Goal: Task Accomplishment & Management: Use online tool/utility

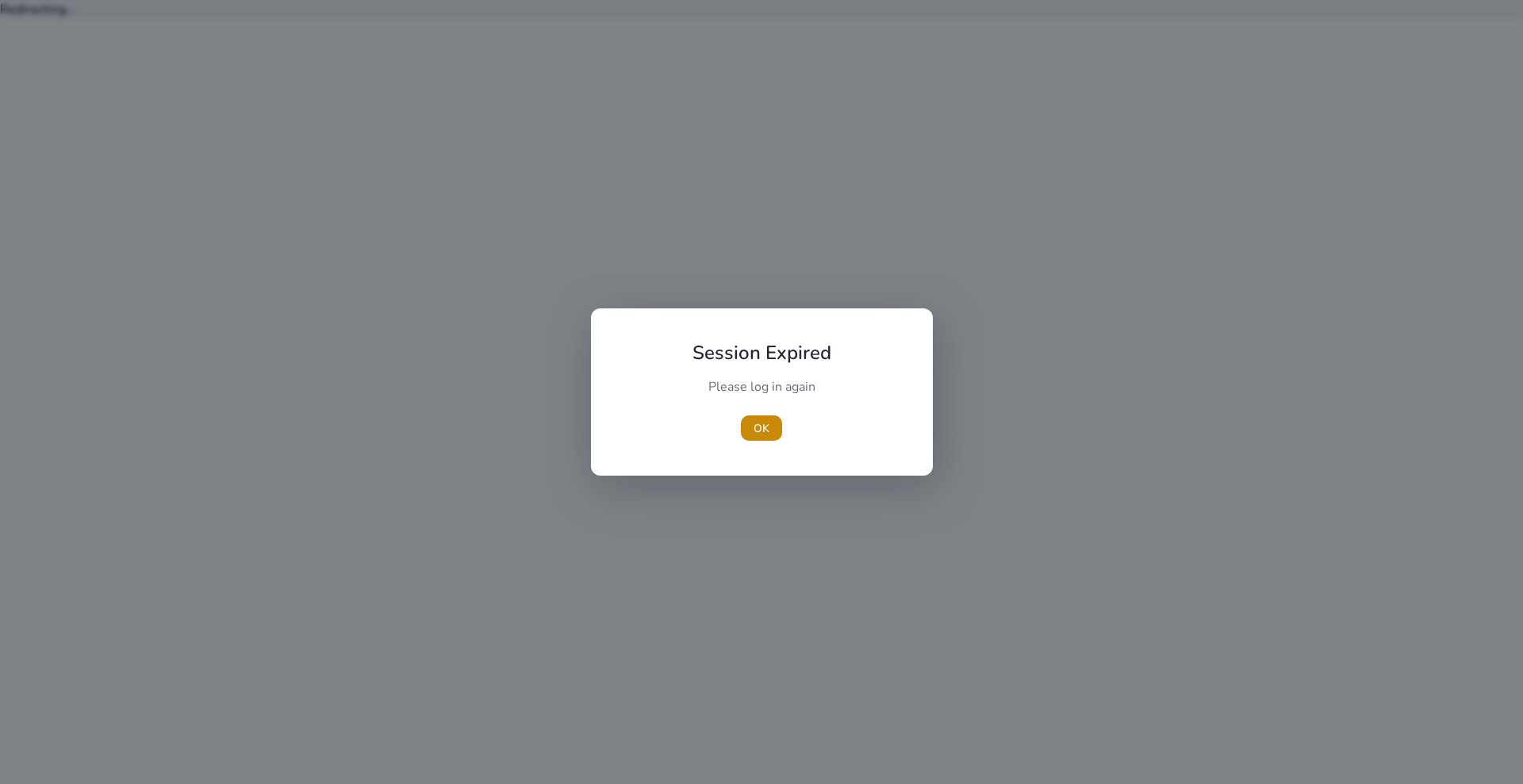
click at [739, 419] on div "OK" at bounding box center [762, 428] width 177 height 25
click at [763, 420] on span "OK" at bounding box center [761, 428] width 16 height 16
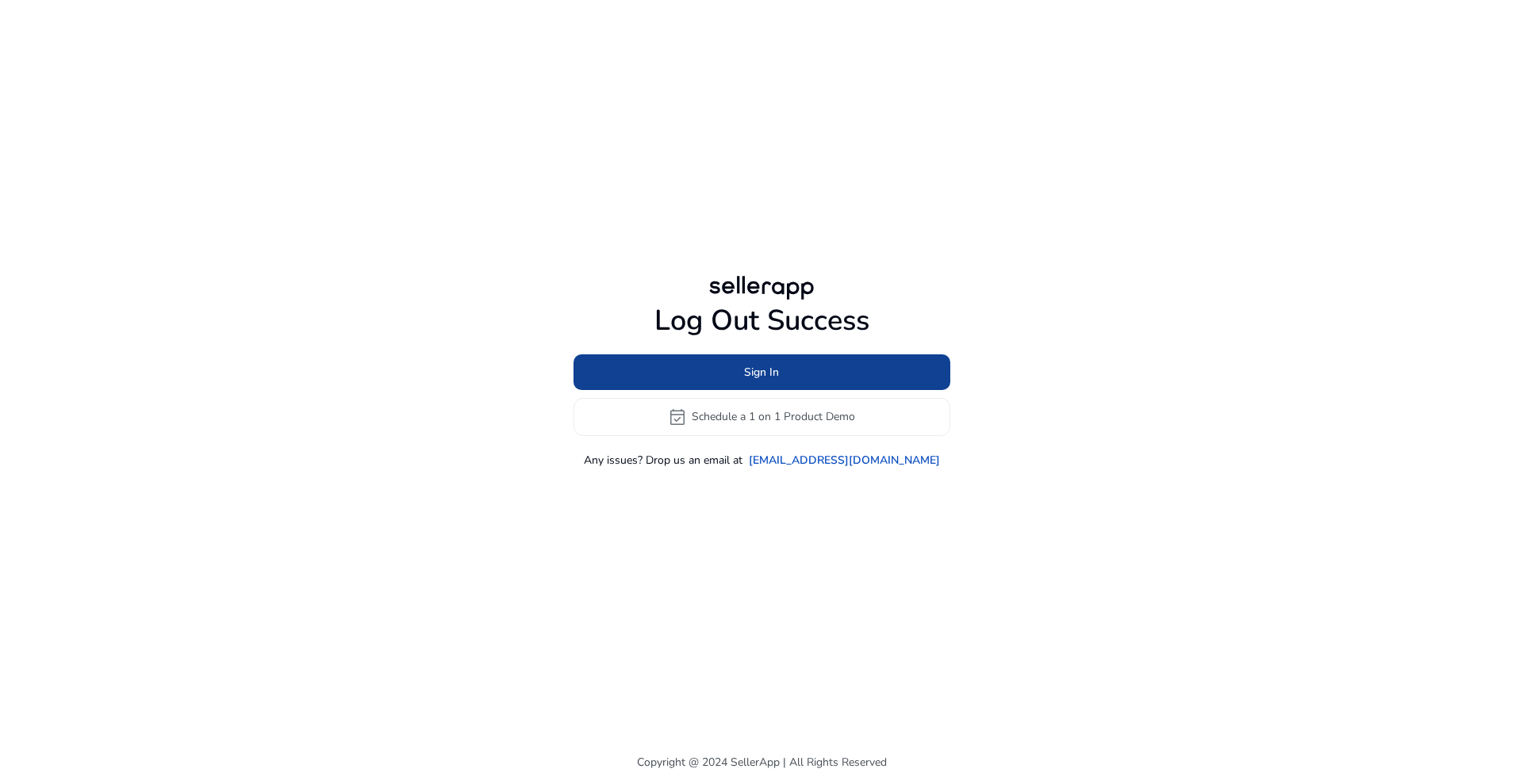
click at [758, 364] on span "Sign In" at bounding box center [761, 372] width 35 height 16
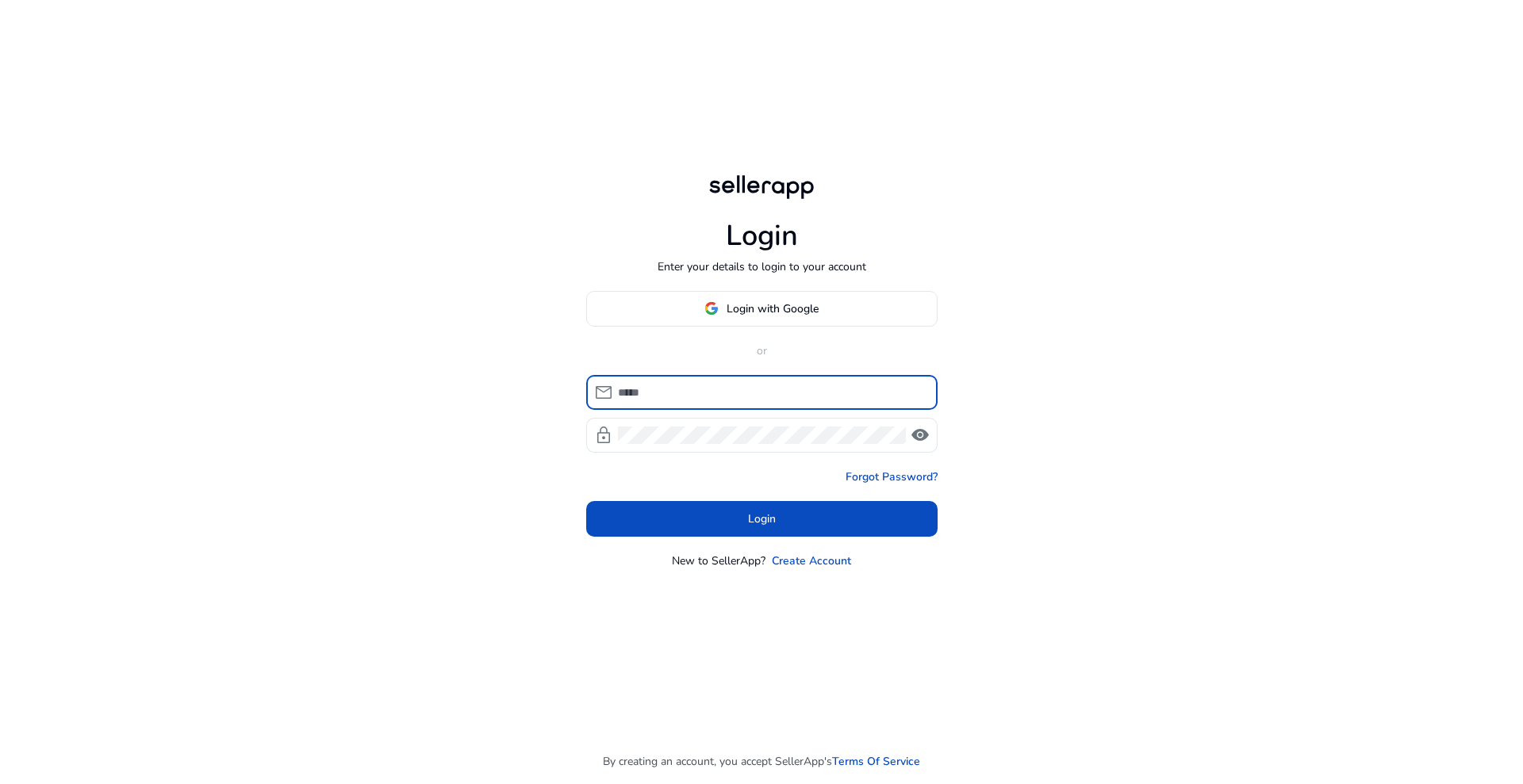
click at [736, 392] on input at bounding box center [772, 393] width 307 height 17
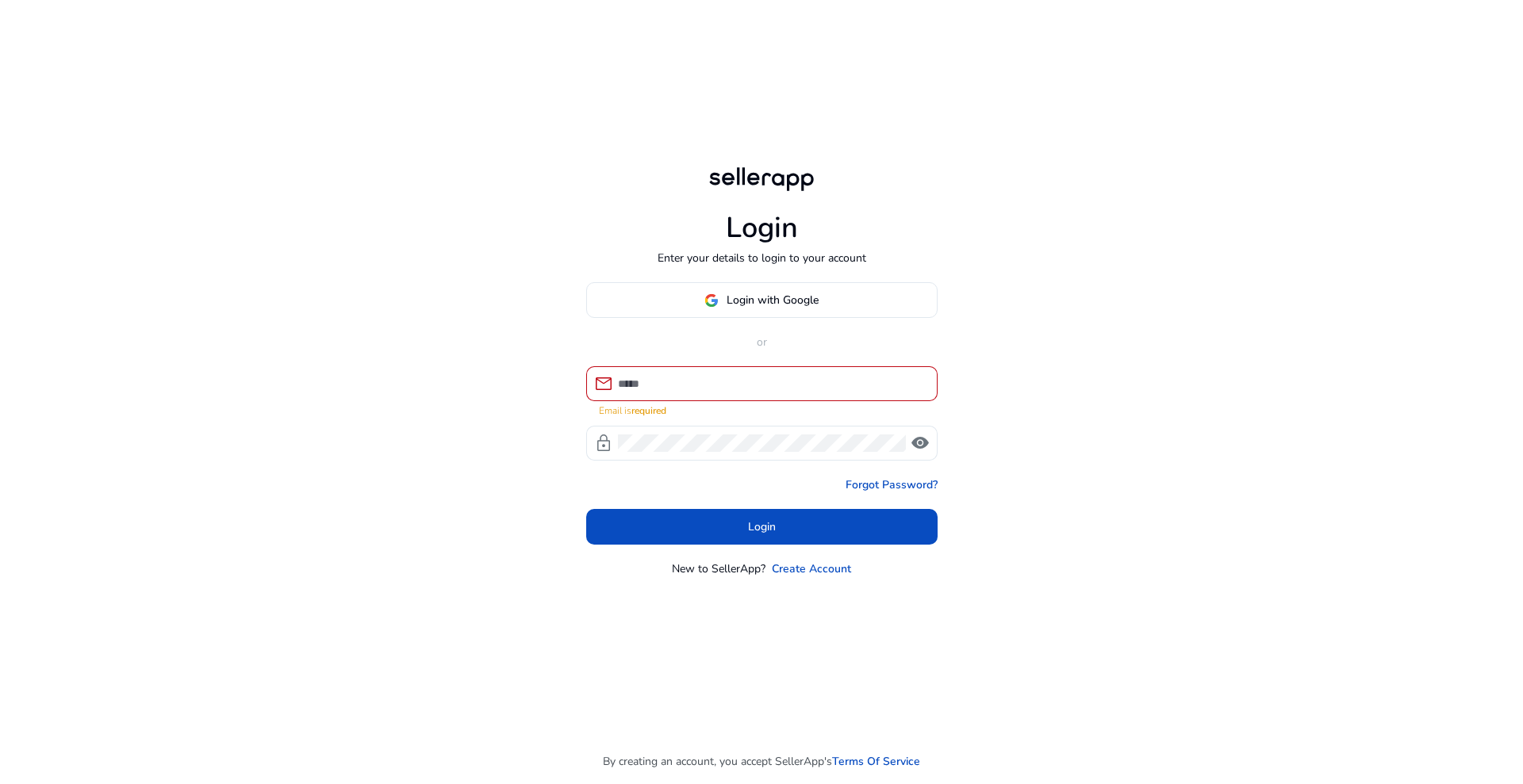
type input "**********"
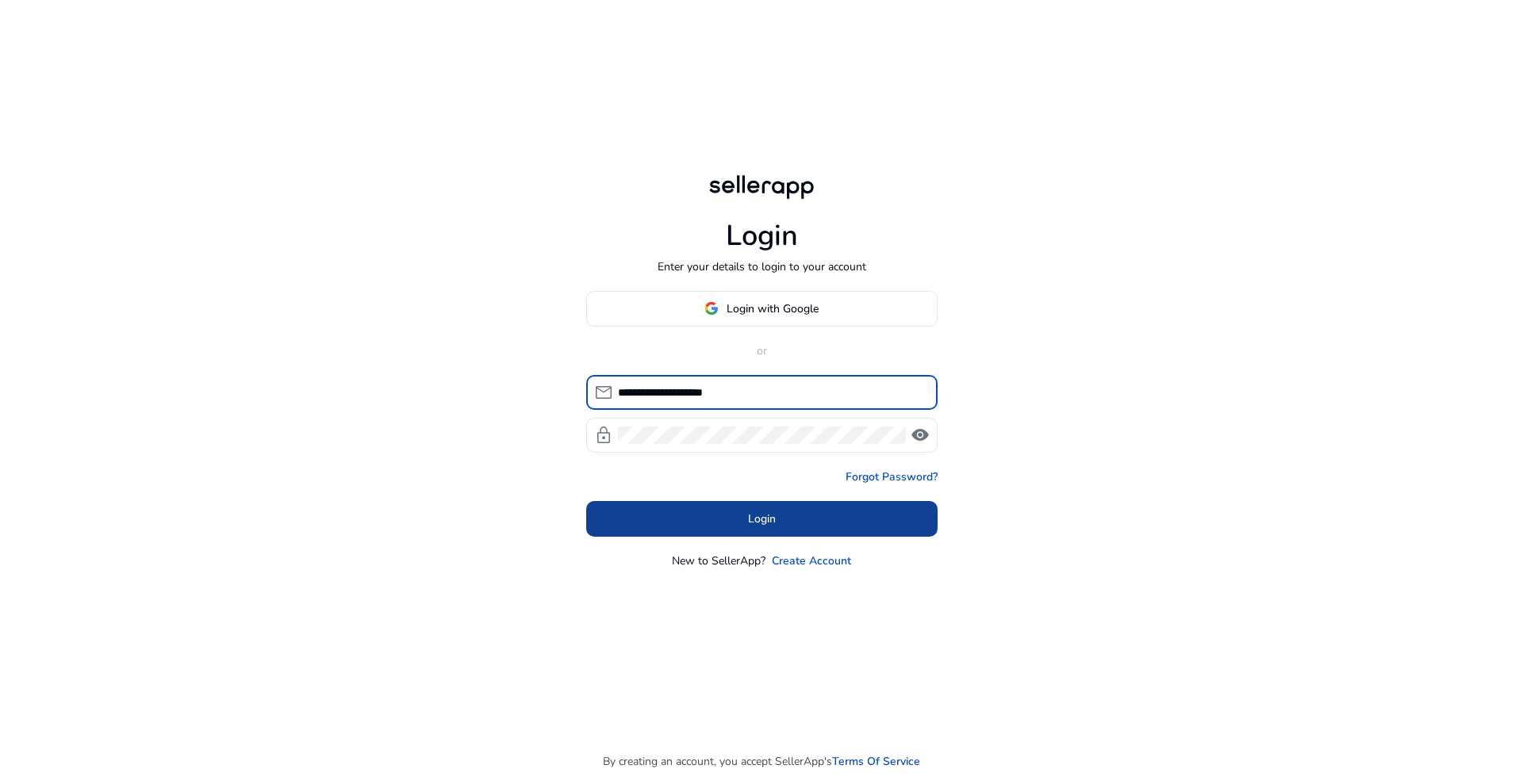
click at [711, 532] on span at bounding box center [762, 518] width 351 height 38
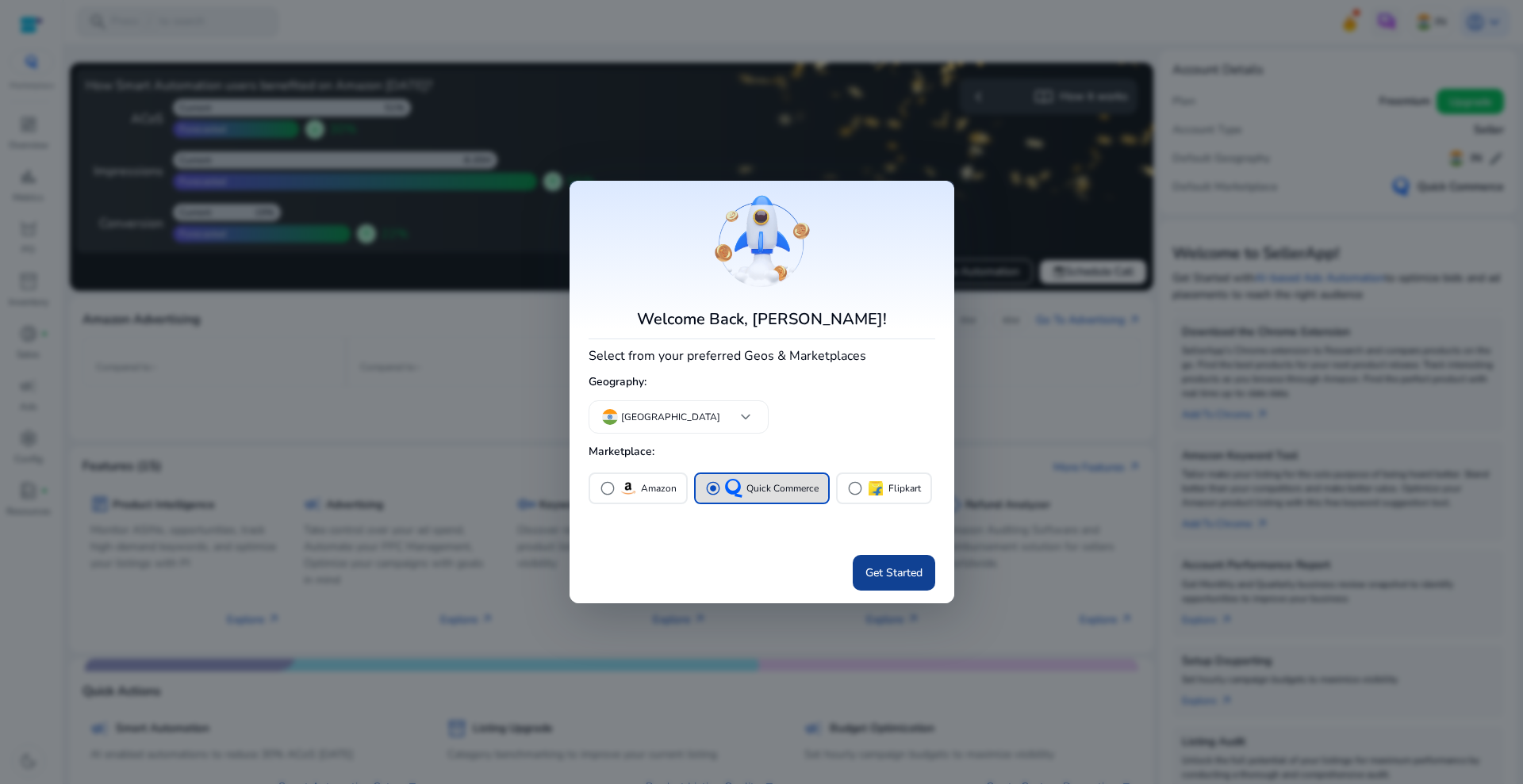
click at [881, 566] on span "Get Started" at bounding box center [894, 572] width 57 height 16
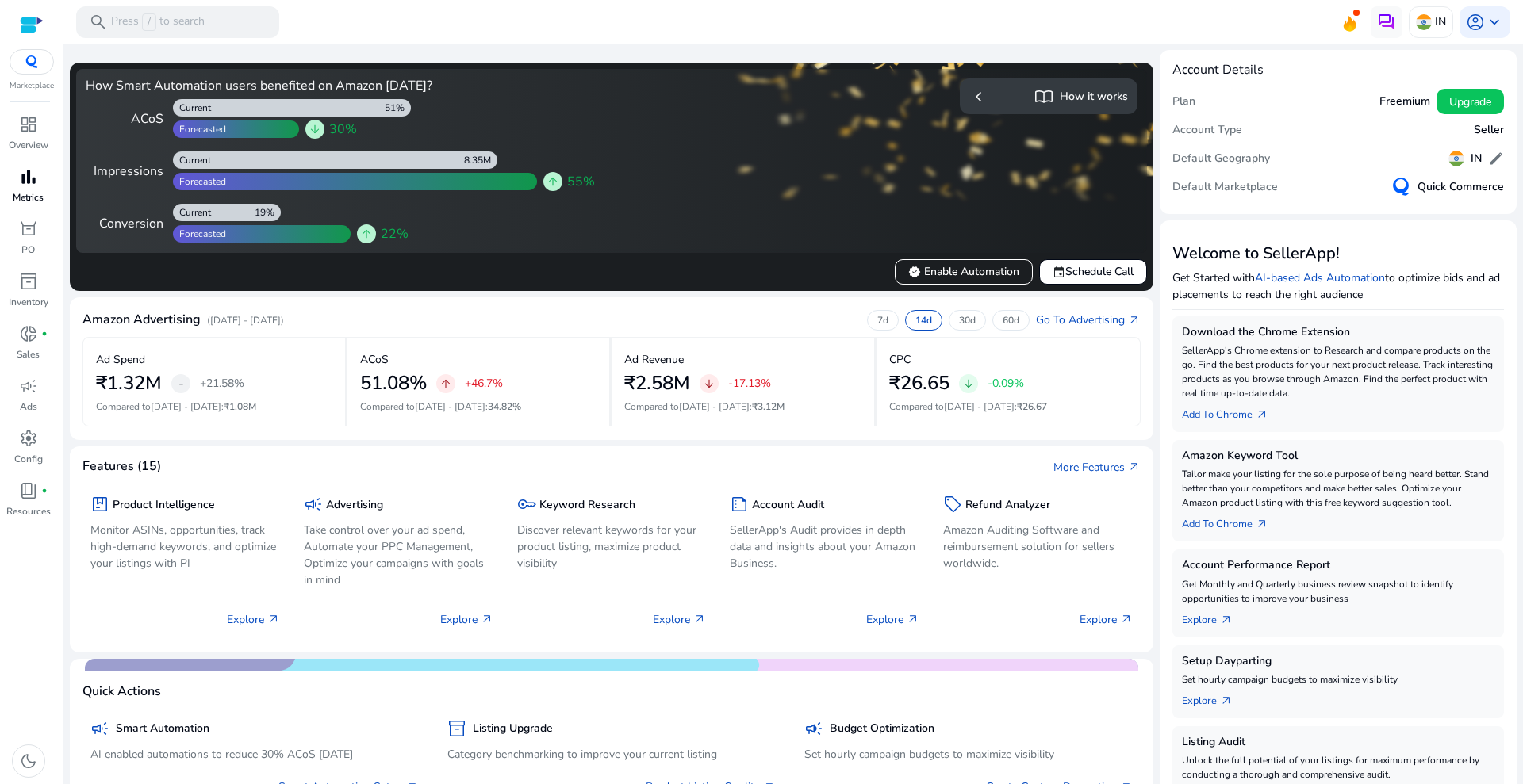
click at [29, 181] on span "bar_chart" at bounding box center [29, 177] width 19 height 19
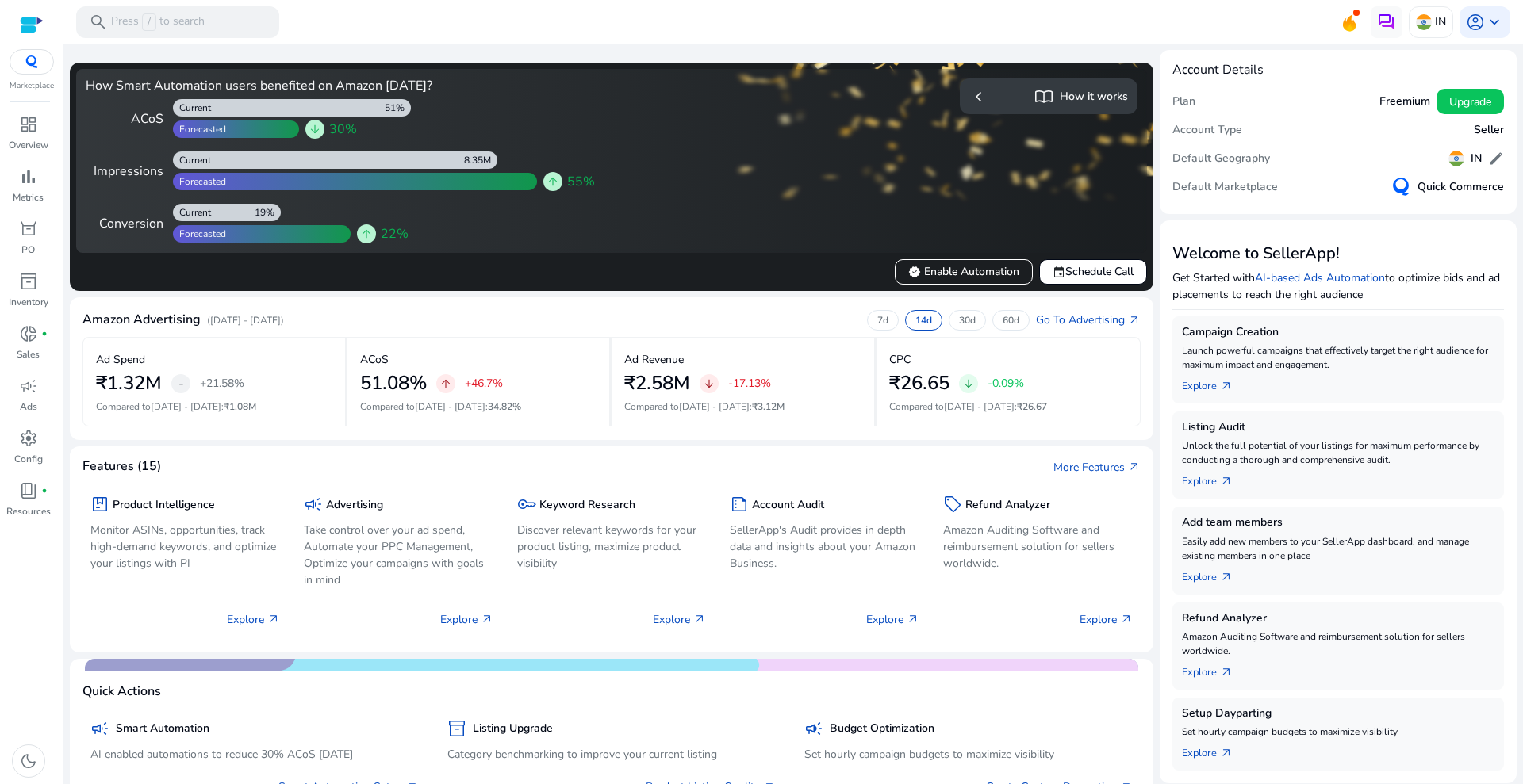
click at [22, 16] on div at bounding box center [31, 24] width 24 height 18
click at [32, 64] on img at bounding box center [31, 61] width 28 height 13
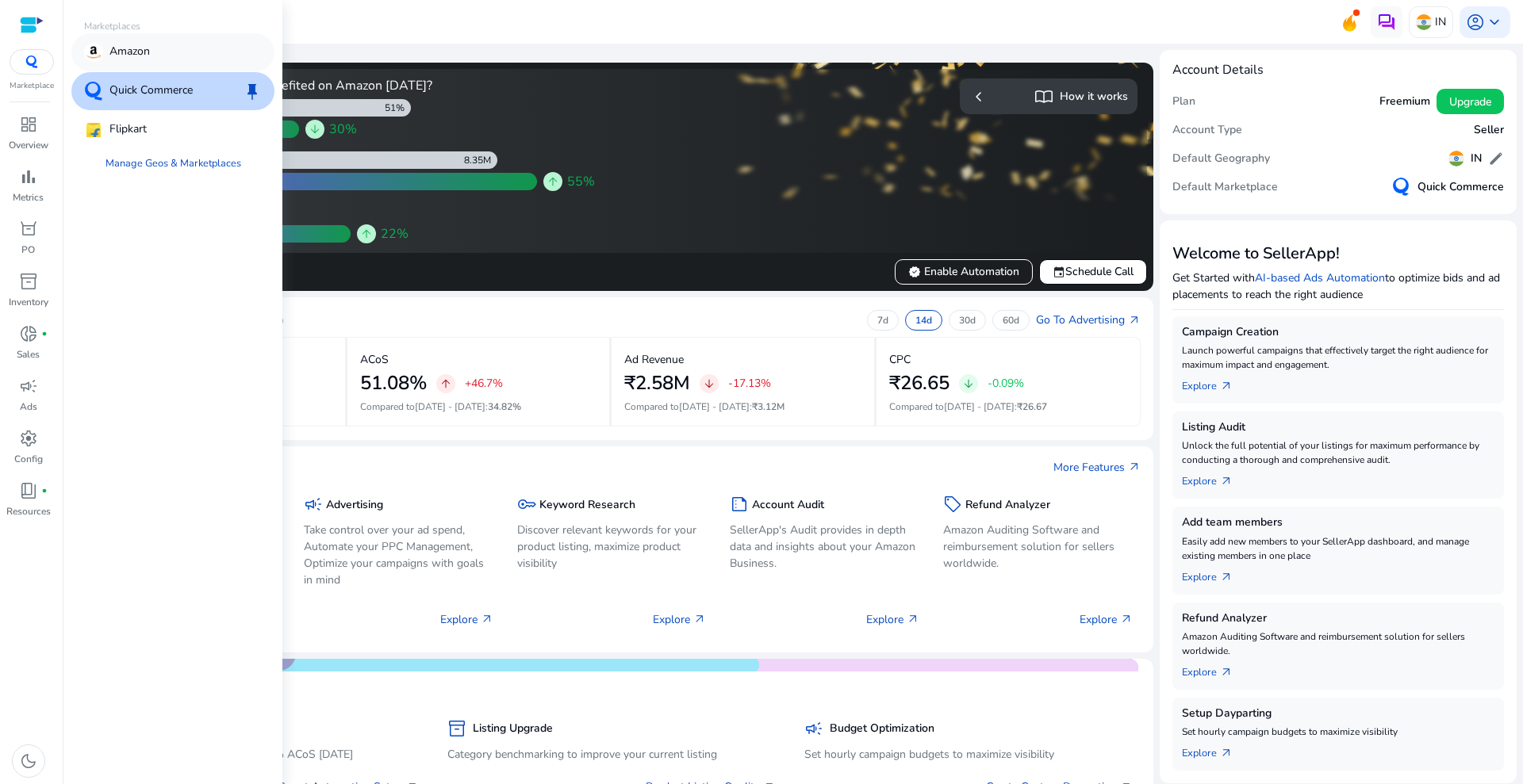
click at [172, 42] on div "Amazon" at bounding box center [173, 51] width 203 height 38
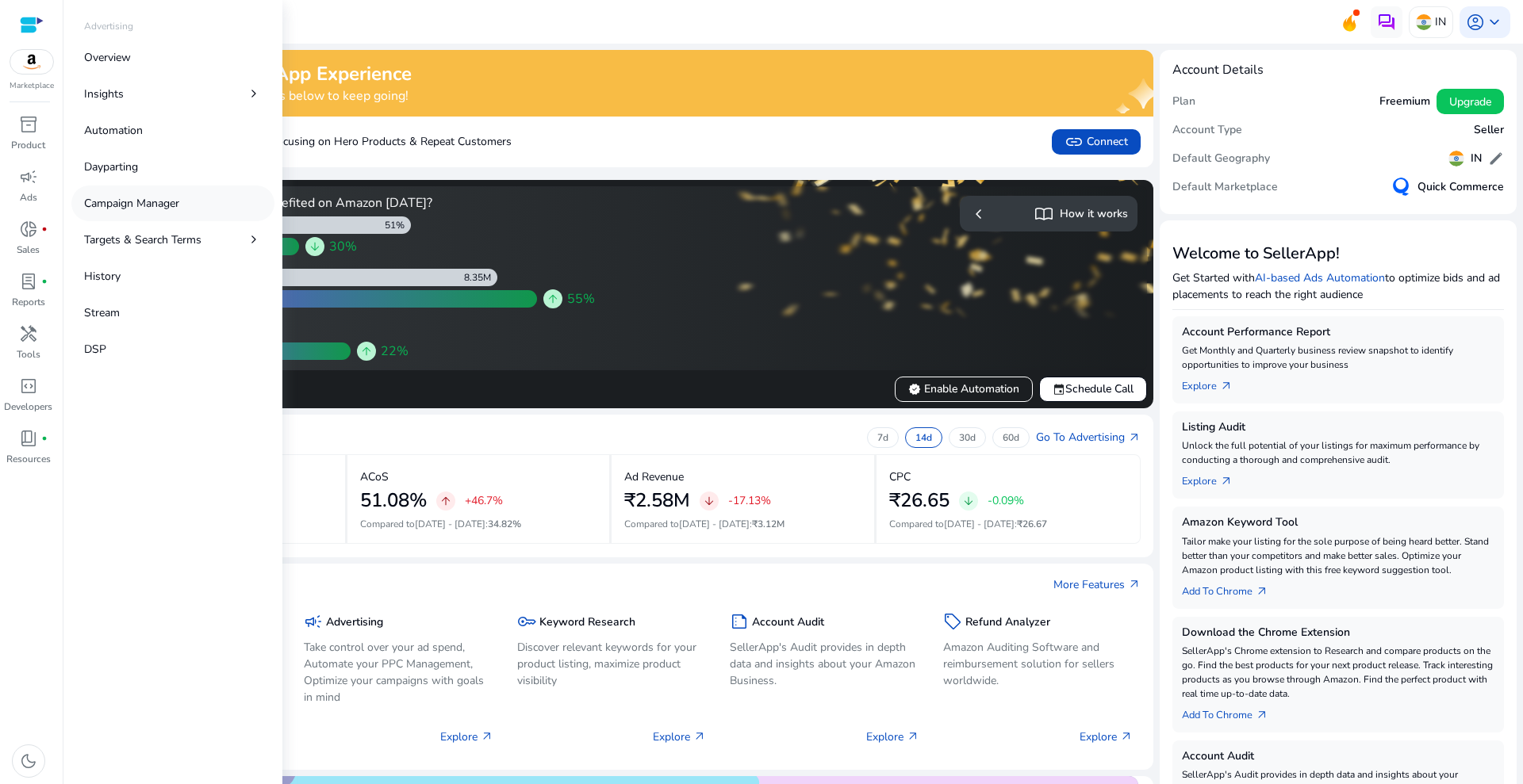
click at [125, 202] on p "Campaign Manager" at bounding box center [132, 203] width 95 height 16
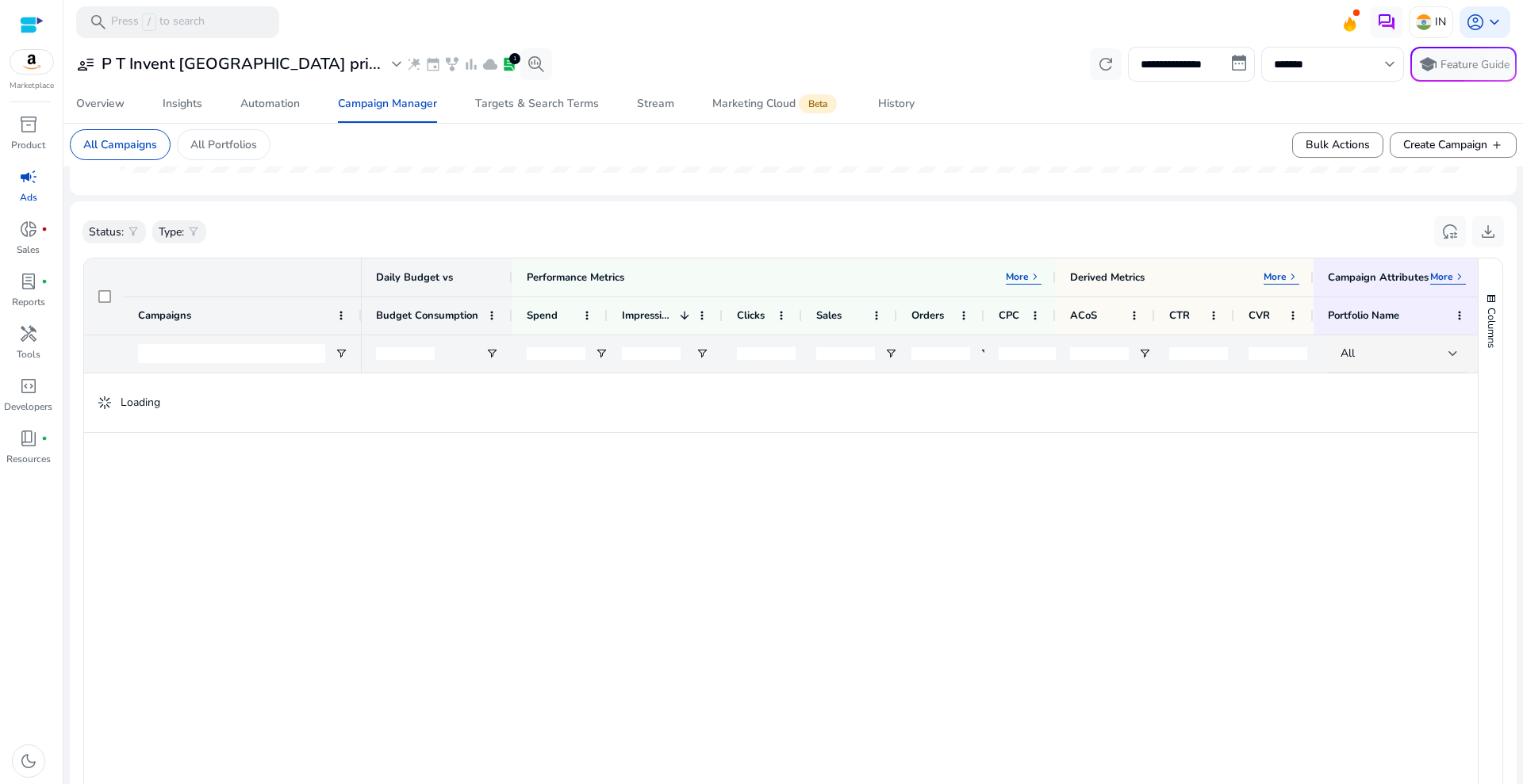
scroll to position [496, 0]
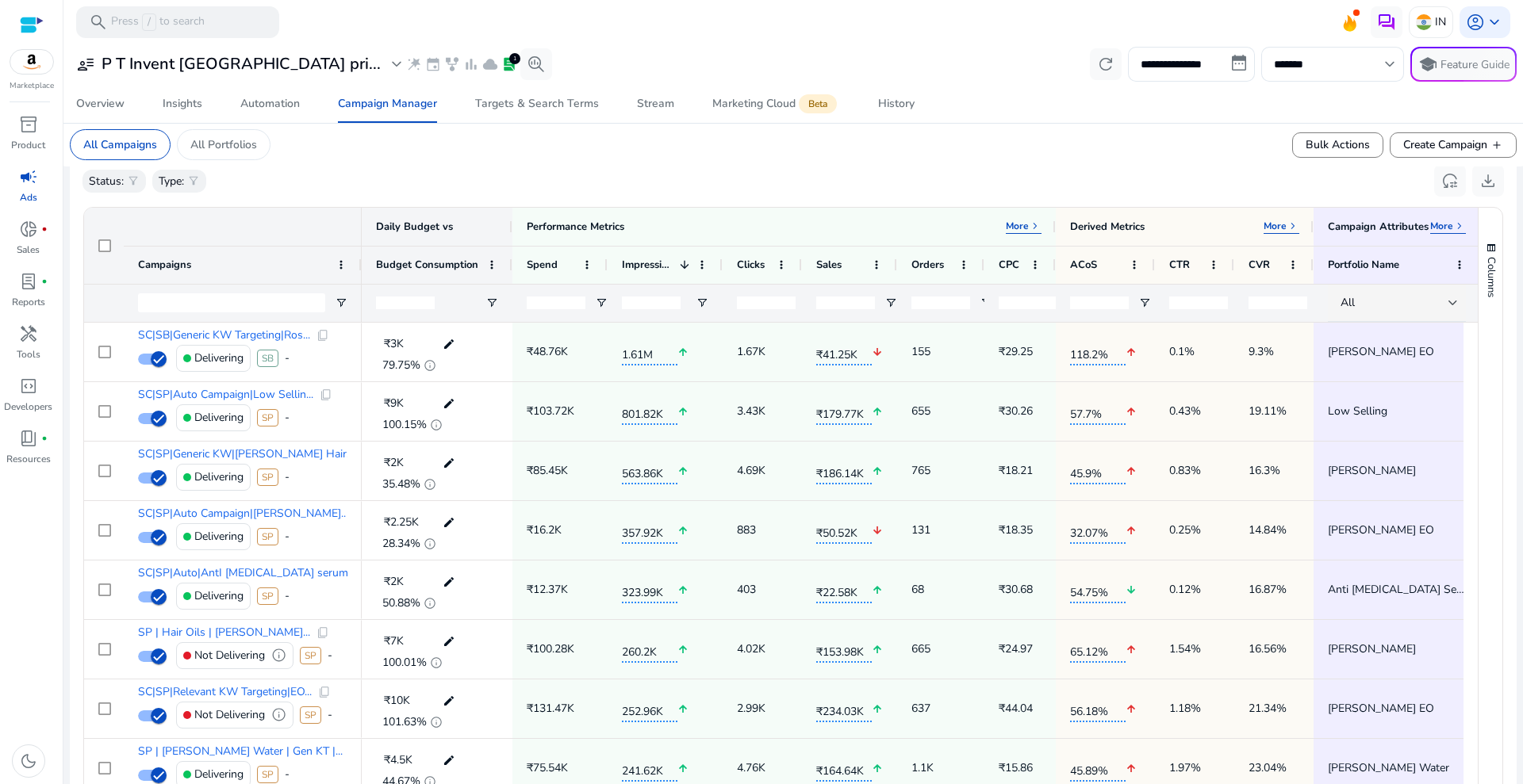
click at [33, 62] on img at bounding box center [32, 61] width 43 height 24
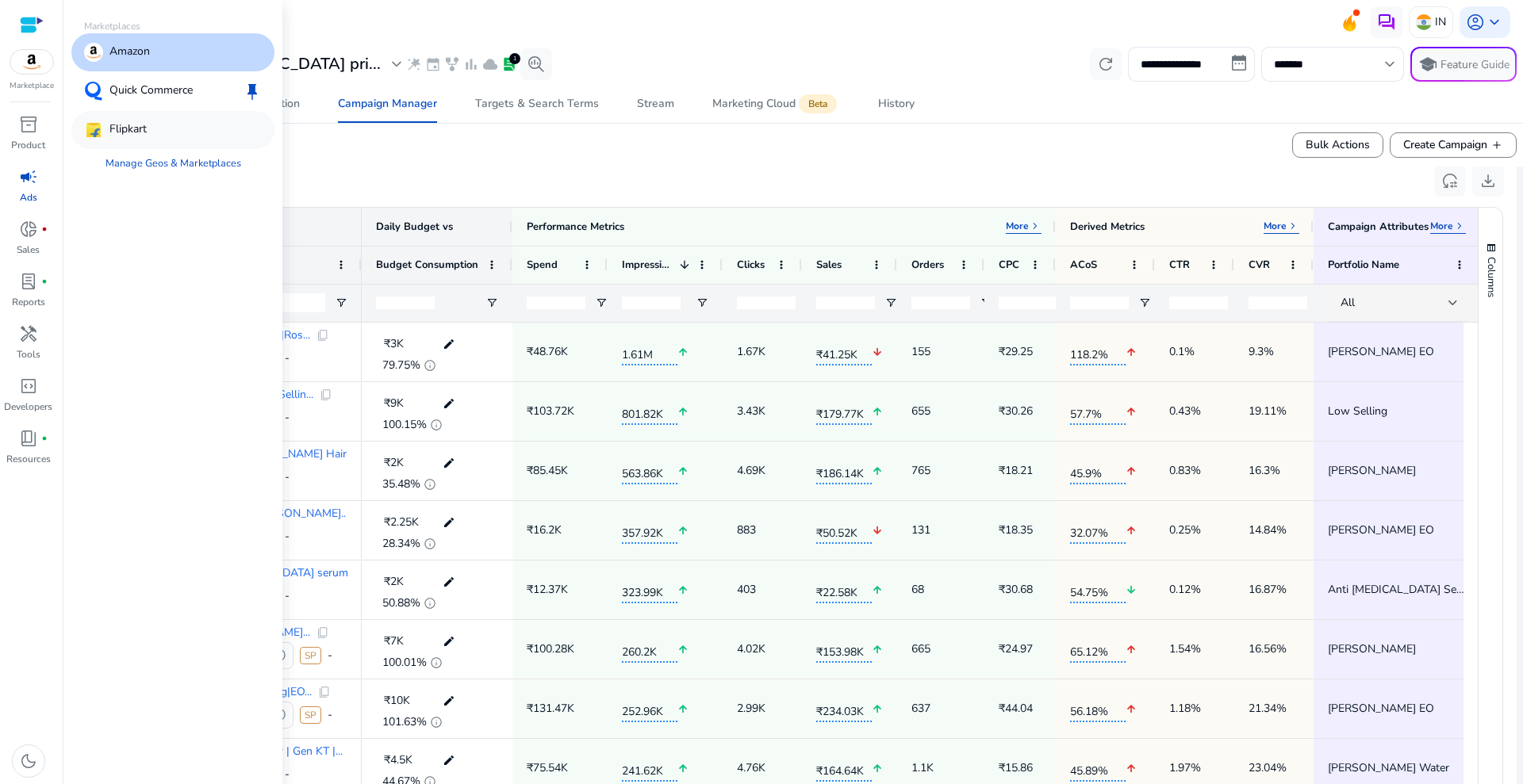
click at [169, 128] on div "Flipkart" at bounding box center [173, 129] width 203 height 38
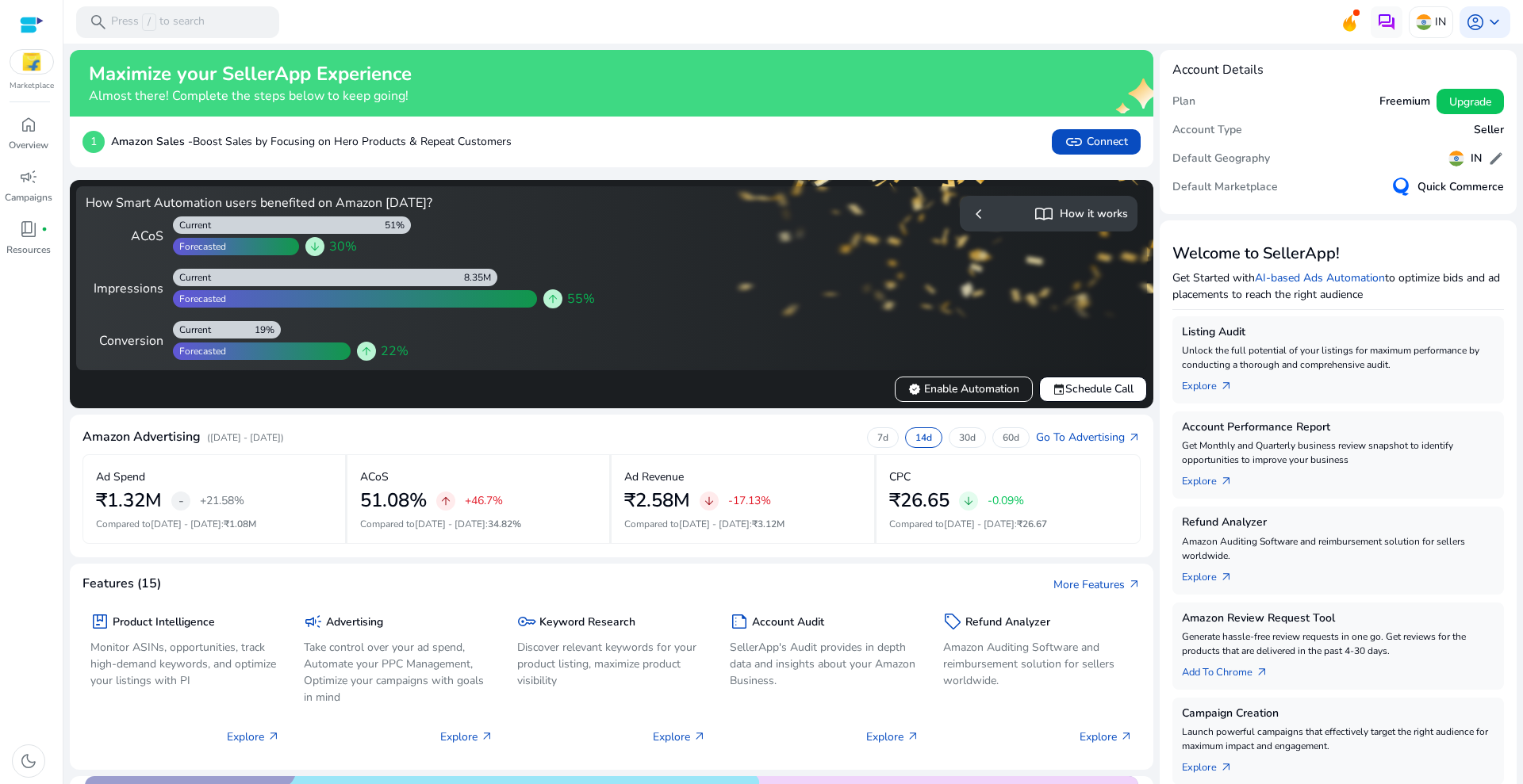
click at [38, 68] on img at bounding box center [32, 61] width 43 height 24
click at [109, 49] on div "Maximize your SellerApp Experience Almost there! Complete the steps below to ke…" at bounding box center [612, 82] width 1083 height 67
click at [37, 60] on img at bounding box center [32, 61] width 43 height 24
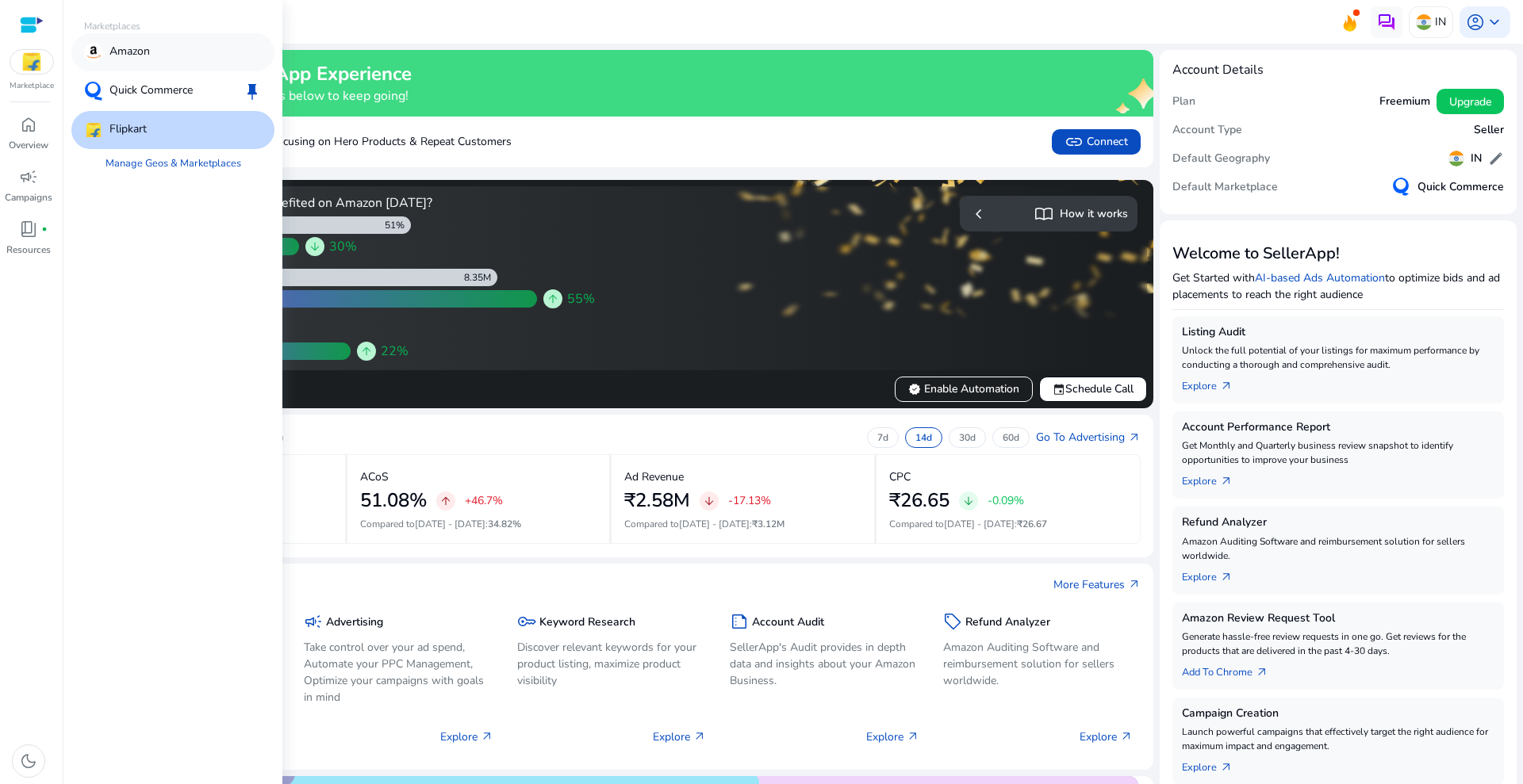
click at [118, 46] on p "Amazon" at bounding box center [130, 52] width 41 height 19
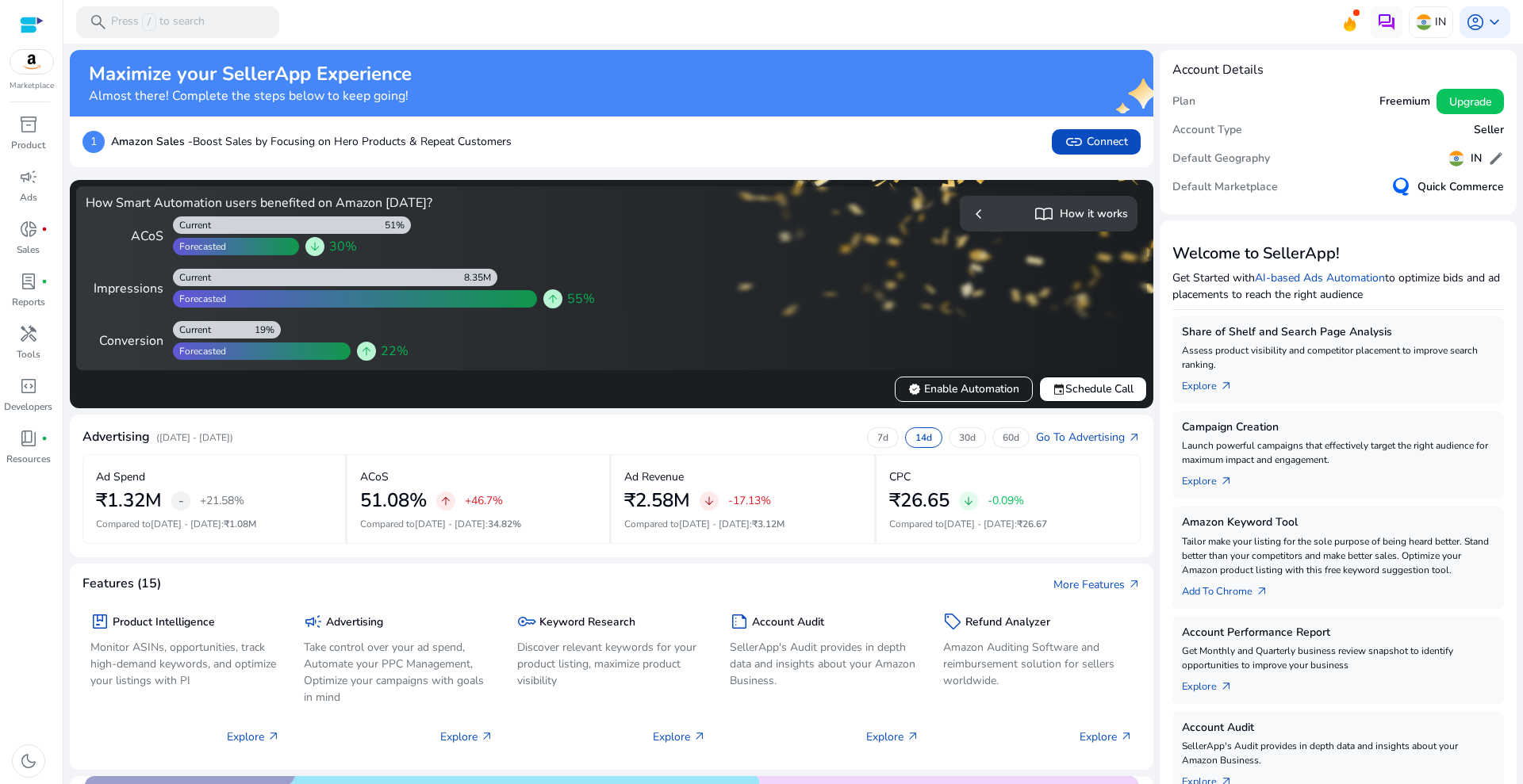
click at [38, 64] on img at bounding box center [32, 61] width 43 height 24
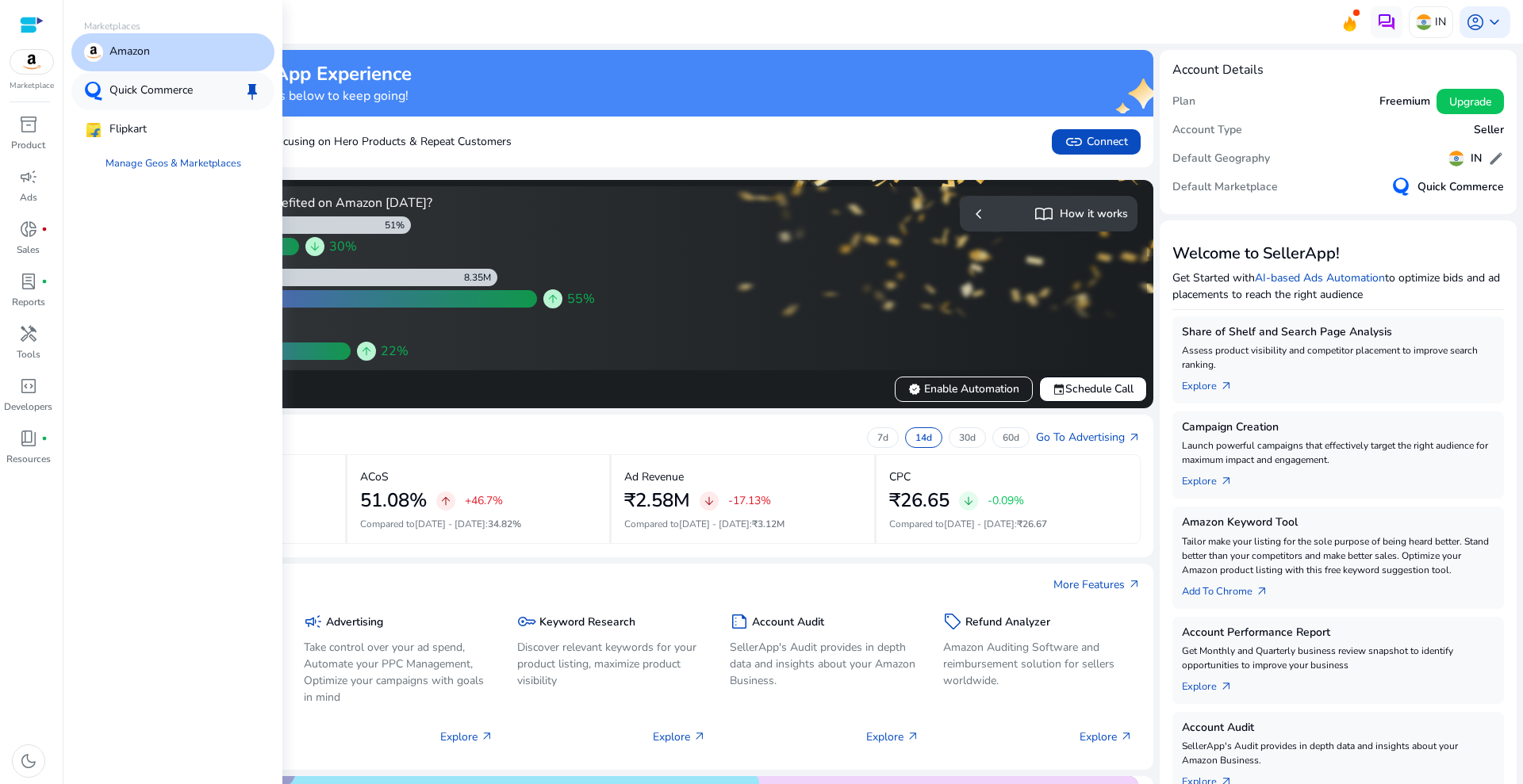
click at [126, 100] on p "Quick Commerce" at bounding box center [151, 91] width 83 height 19
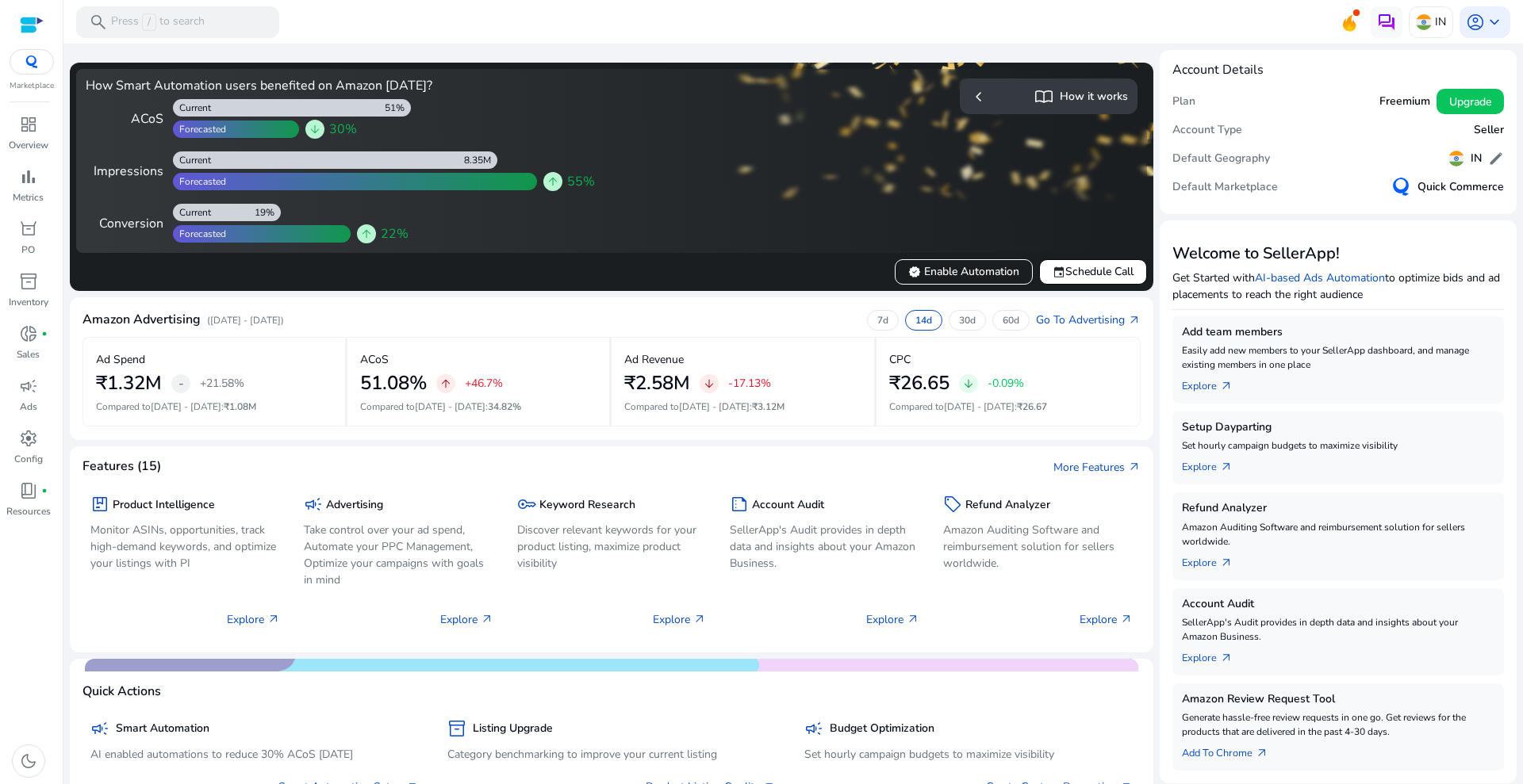
click at [25, 25] on div at bounding box center [31, 24] width 24 height 18
click at [21, 440] on span "settings" at bounding box center [29, 439] width 19 height 19
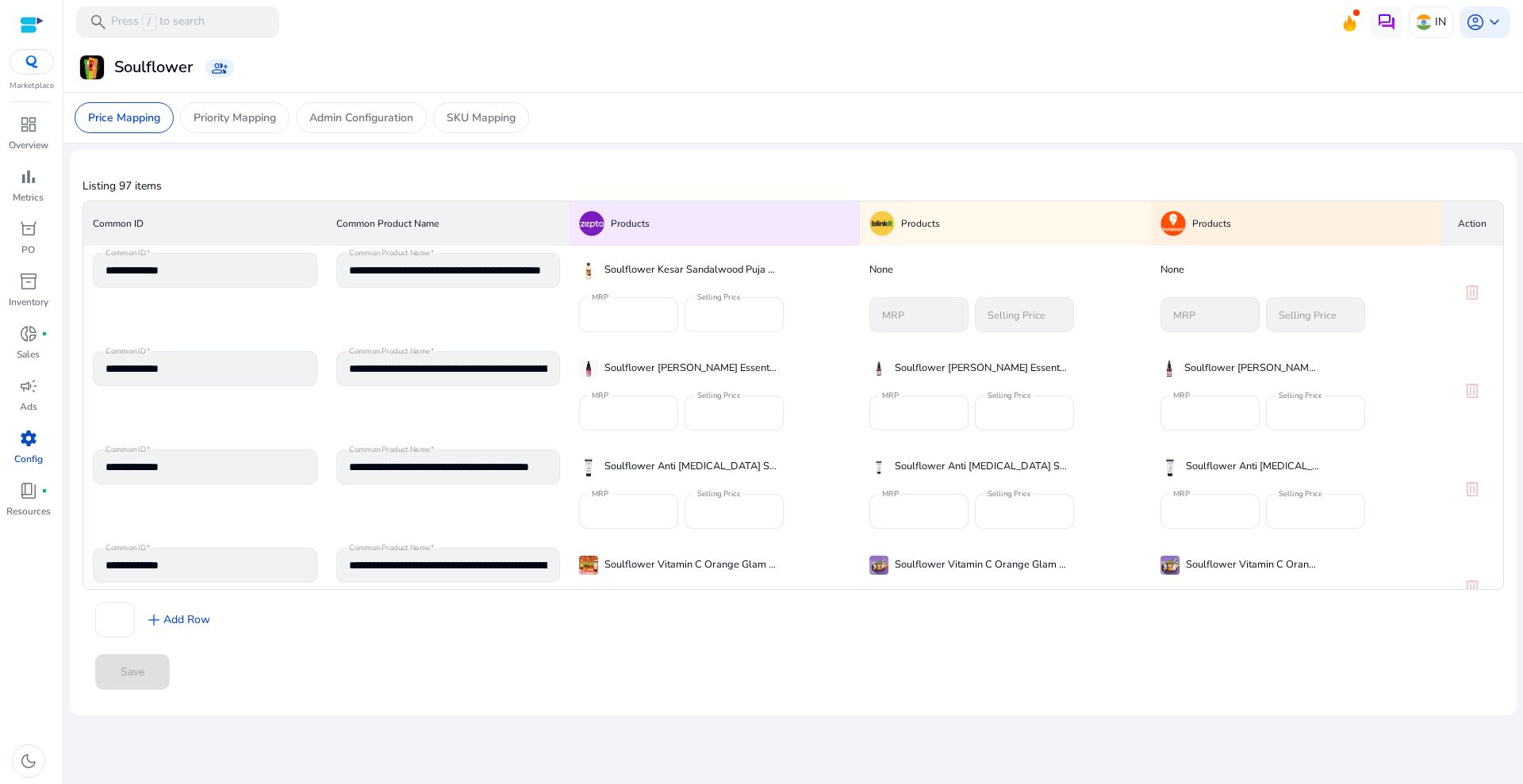
scroll to position [397, 0]
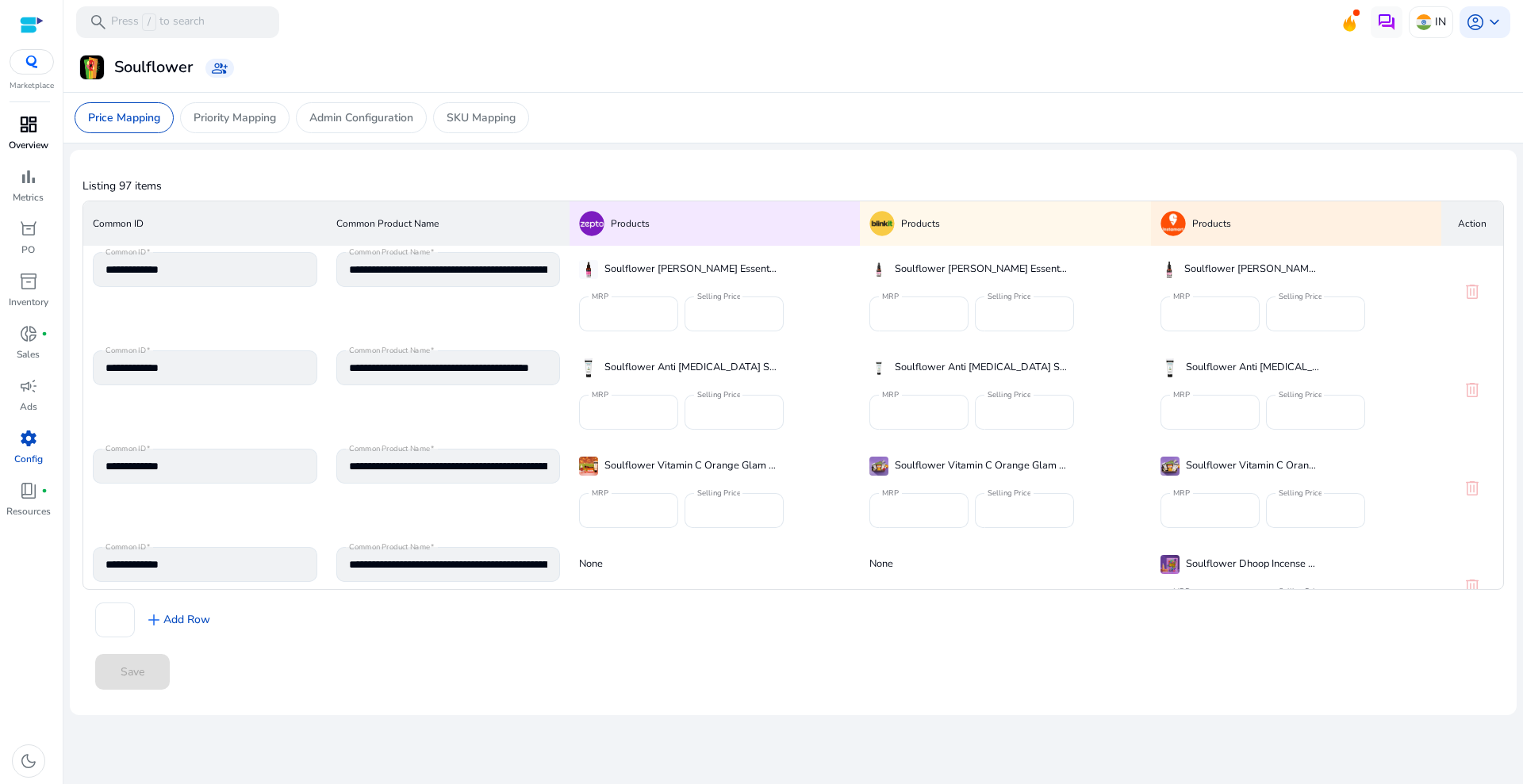
click at [20, 133] on span "dashboard" at bounding box center [29, 124] width 19 height 19
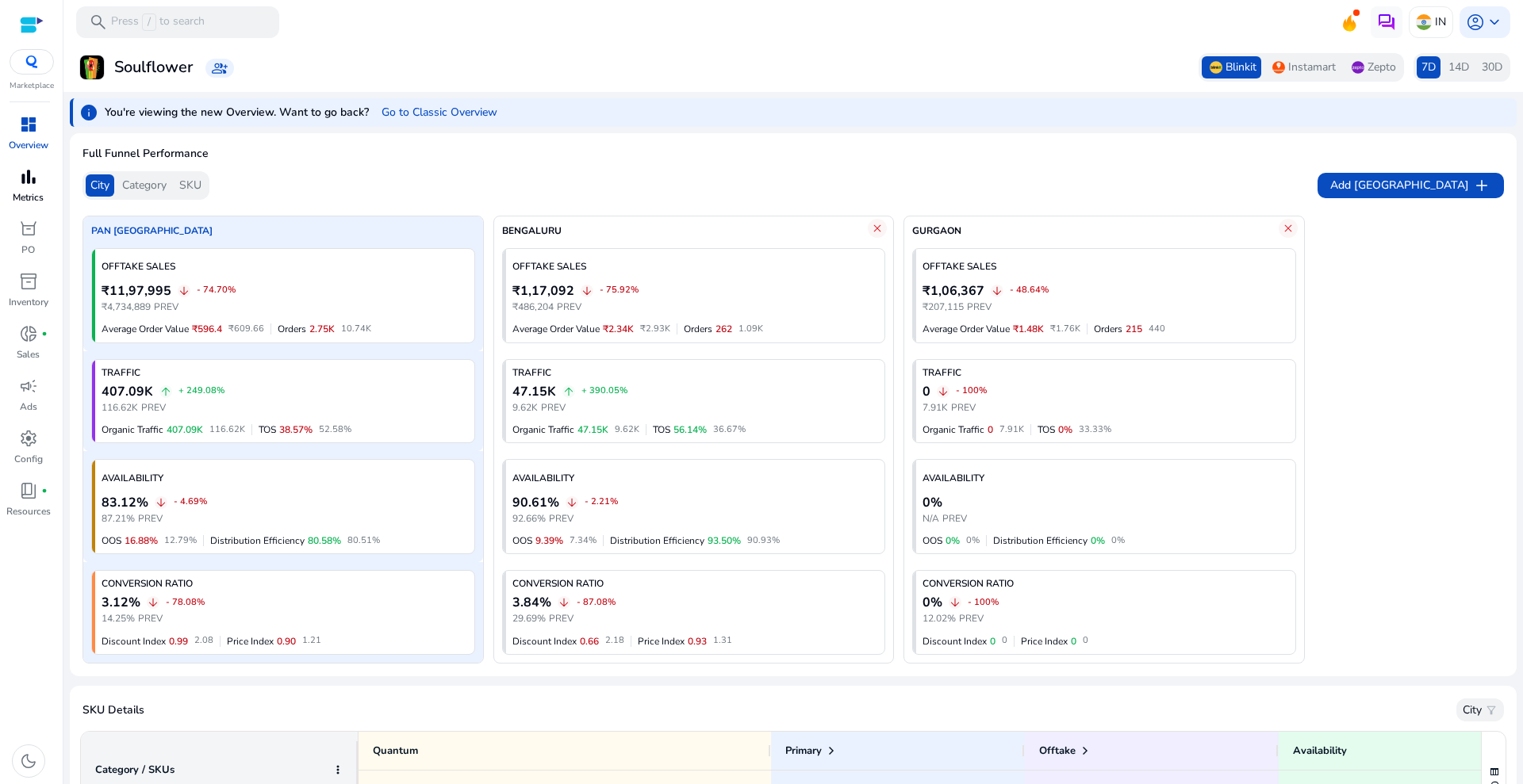
click at [31, 193] on p "Metrics" at bounding box center [28, 197] width 31 height 15
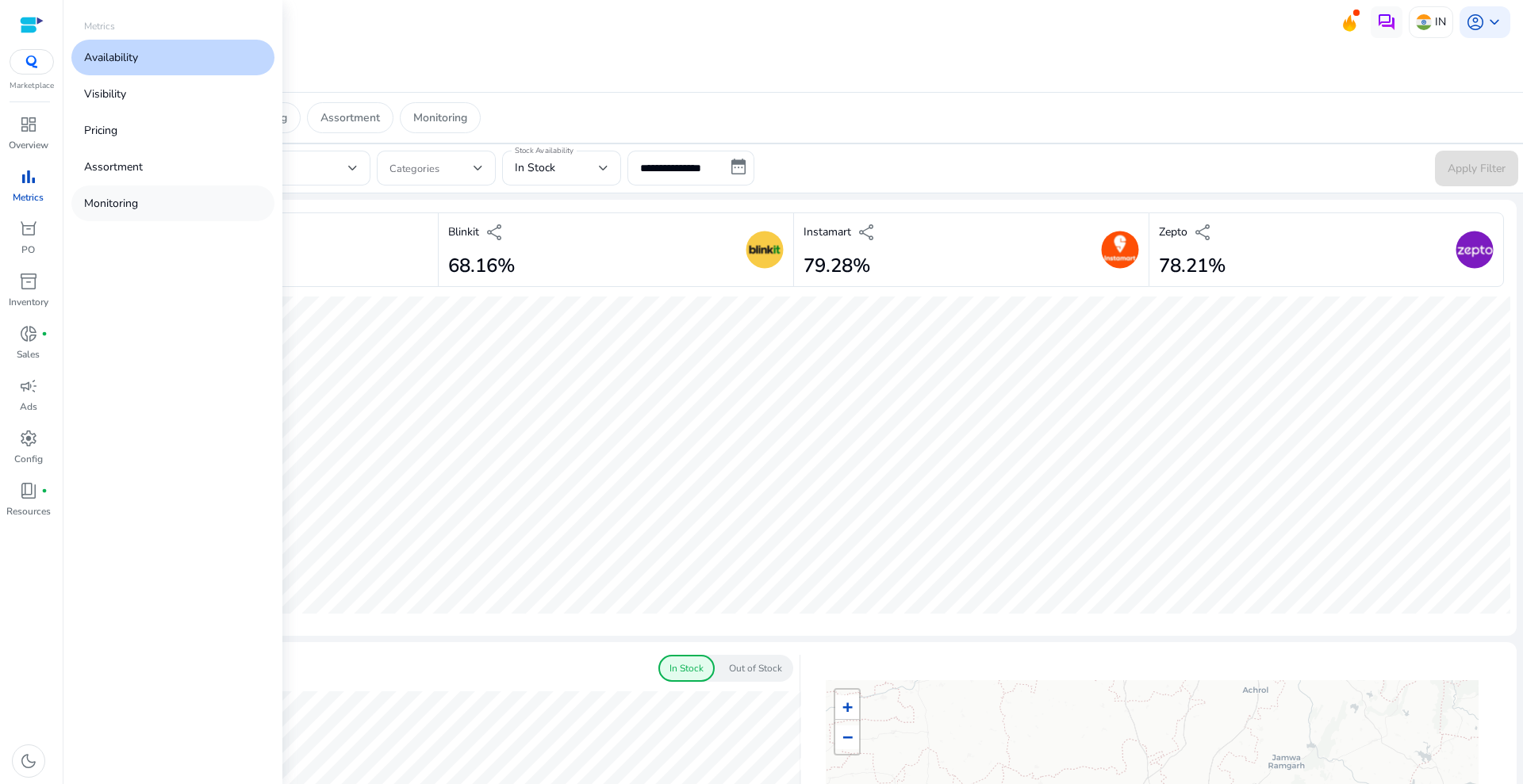
click at [131, 212] on link "Monitoring" at bounding box center [173, 203] width 203 height 36
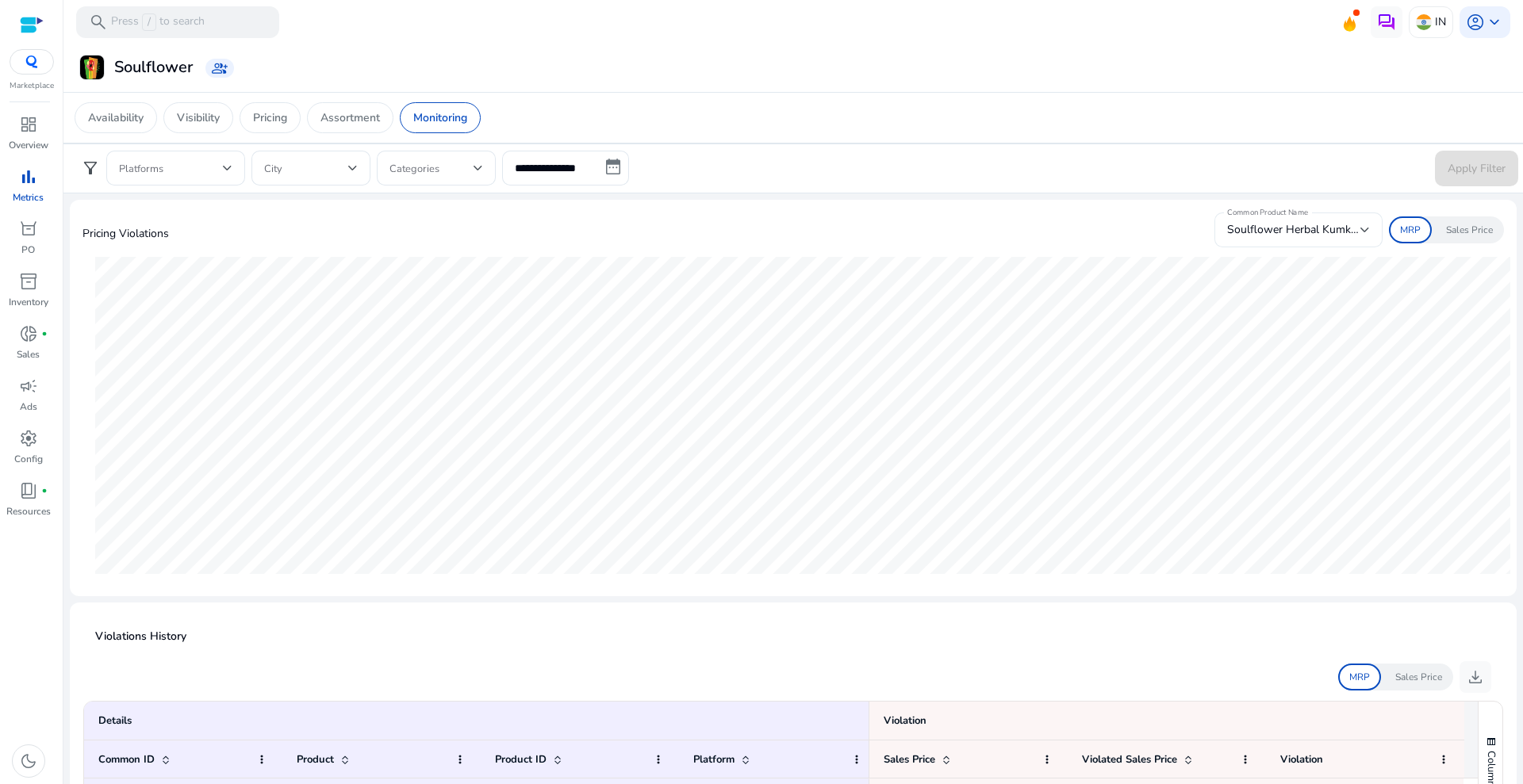
click at [1299, 218] on div "Soulflower Herbal Kumkumadi Facewash 100 ml" at bounding box center [1298, 230] width 143 height 35
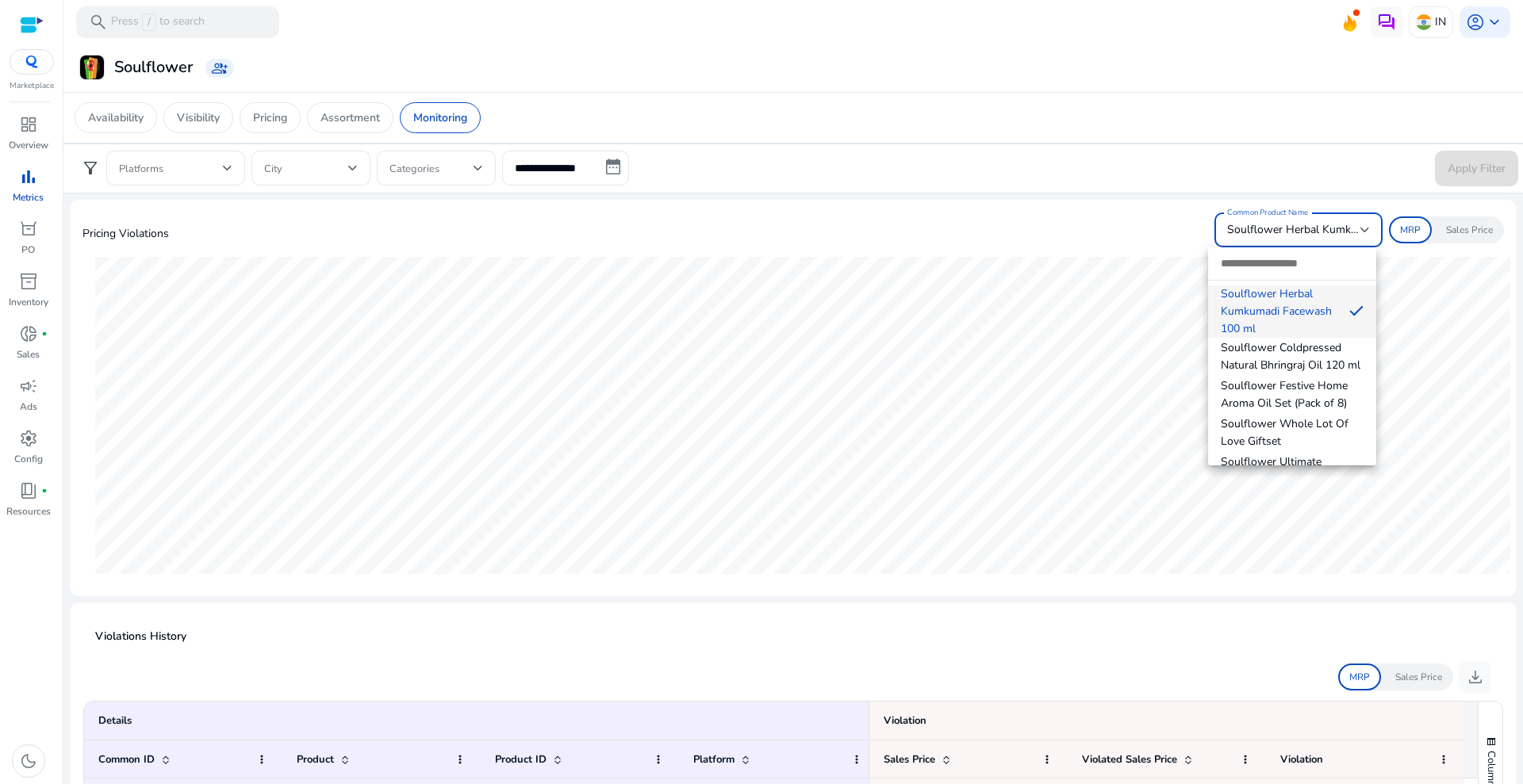
click at [1021, 256] on div at bounding box center [761, 392] width 1523 height 784
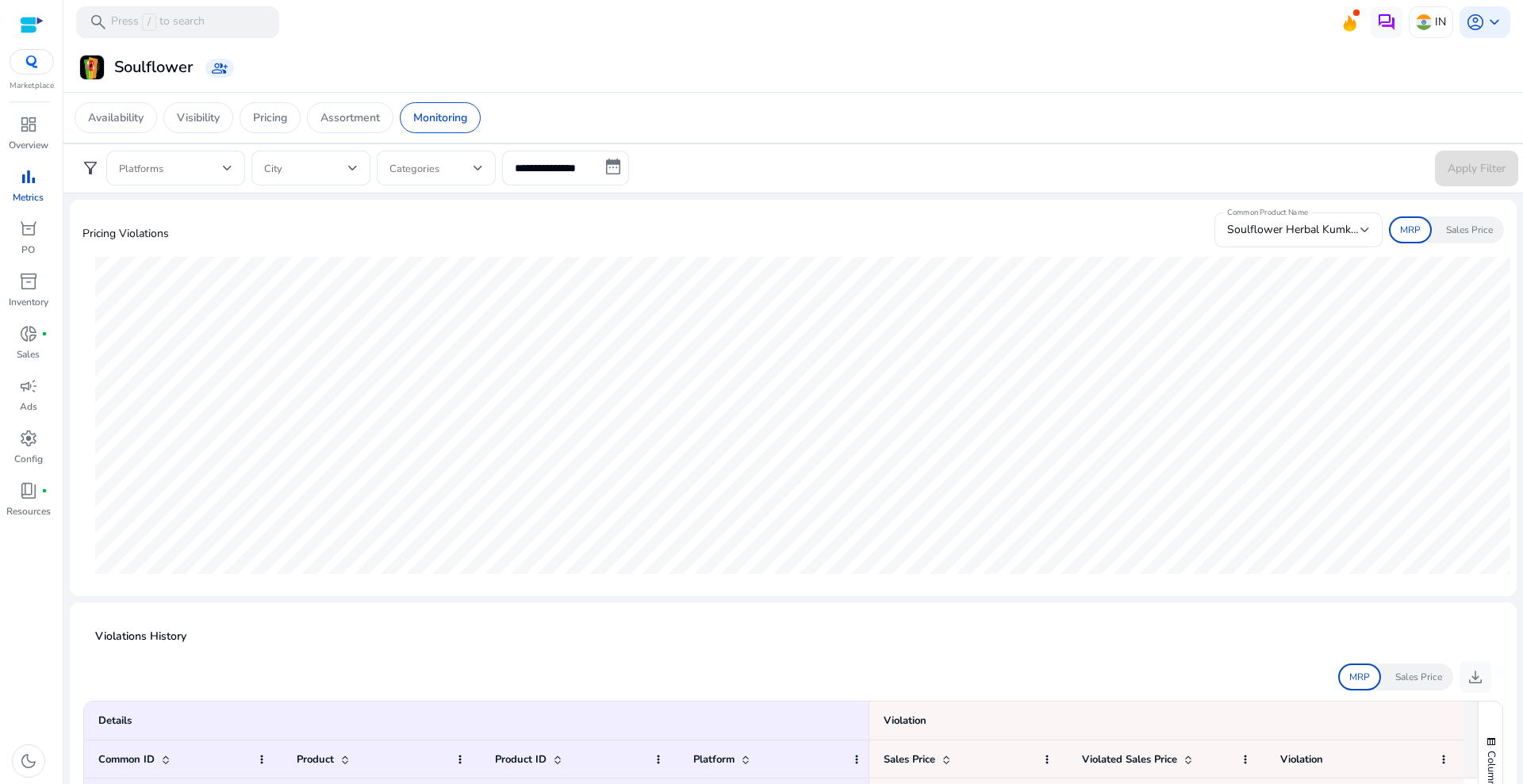
click at [1486, 223] on p "Sales Price" at bounding box center [1470, 230] width 47 height 15
click at [1334, 231] on span "Soulflower Herbal Kumkumadi Facewash 100 ml" at bounding box center [1349, 230] width 245 height 16
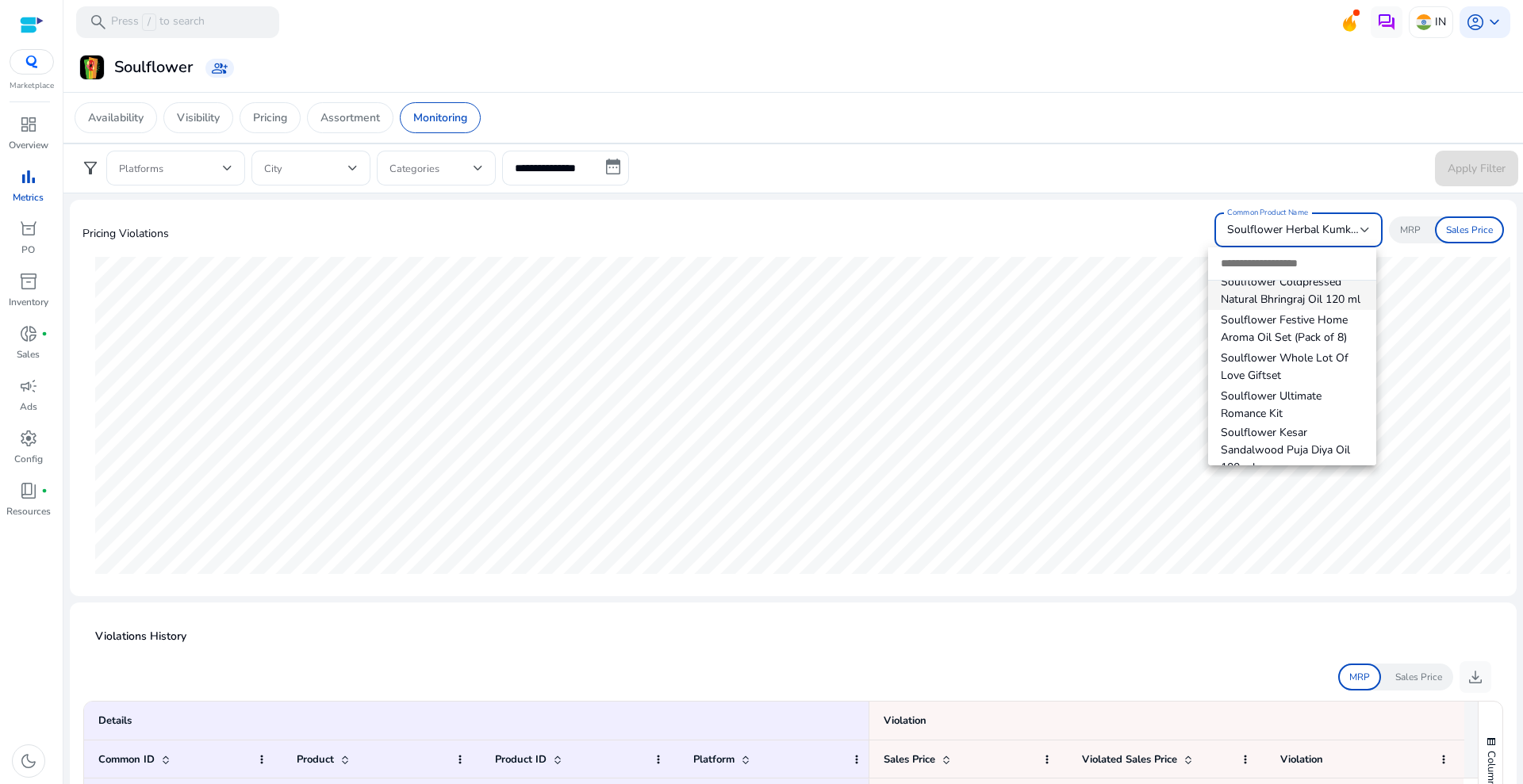
scroll to position [99, 0]
type input "********"
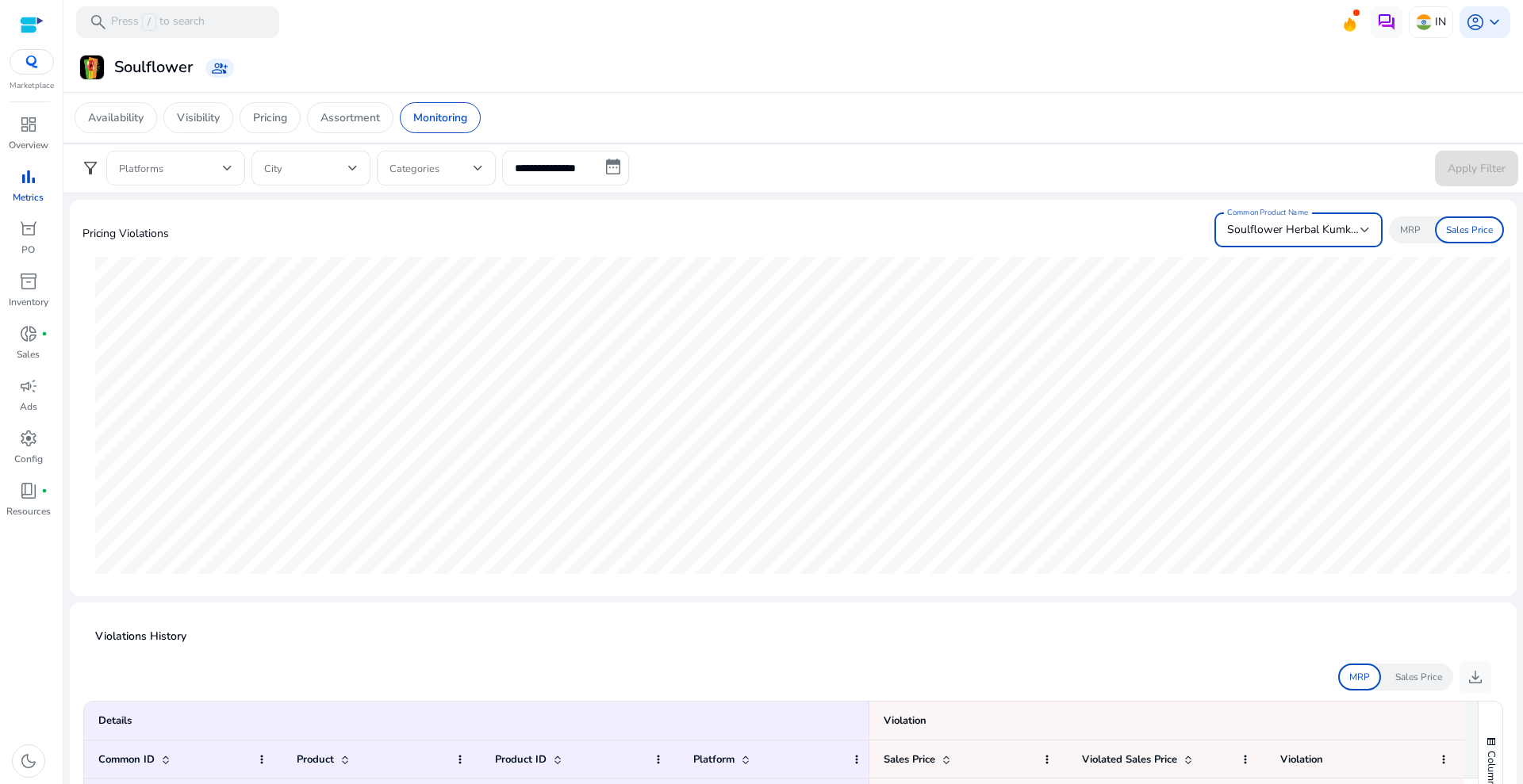
click at [1295, 224] on span "Soulflower Herbal Kumkumadi Facewash 100 ml" at bounding box center [1349, 230] width 245 height 16
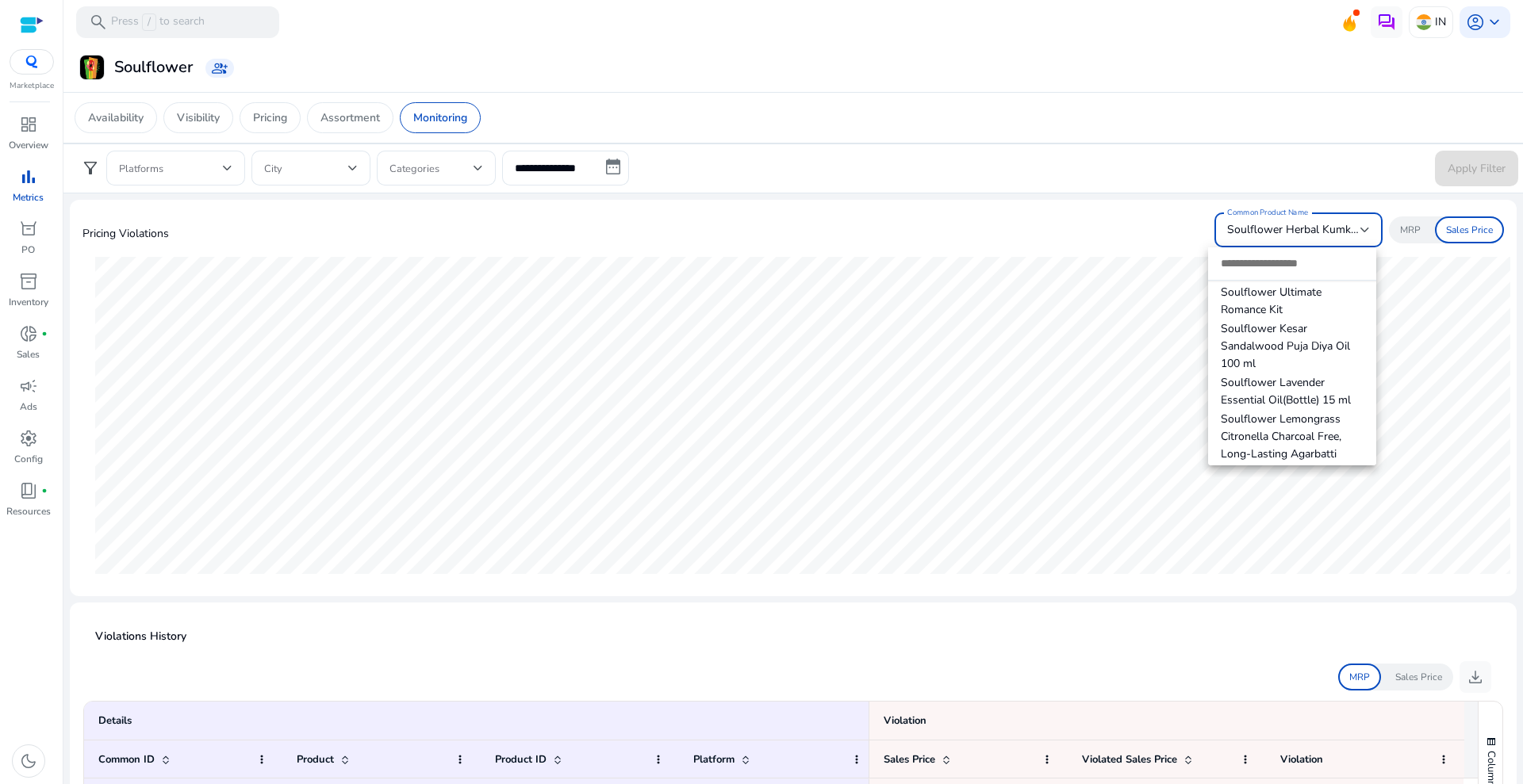
scroll to position [198, 0]
drag, startPoint x: 1154, startPoint y: 635, endPoint x: 1254, endPoint y: 616, distance: 101.8
click at [1154, 633] on div at bounding box center [761, 392] width 1523 height 784
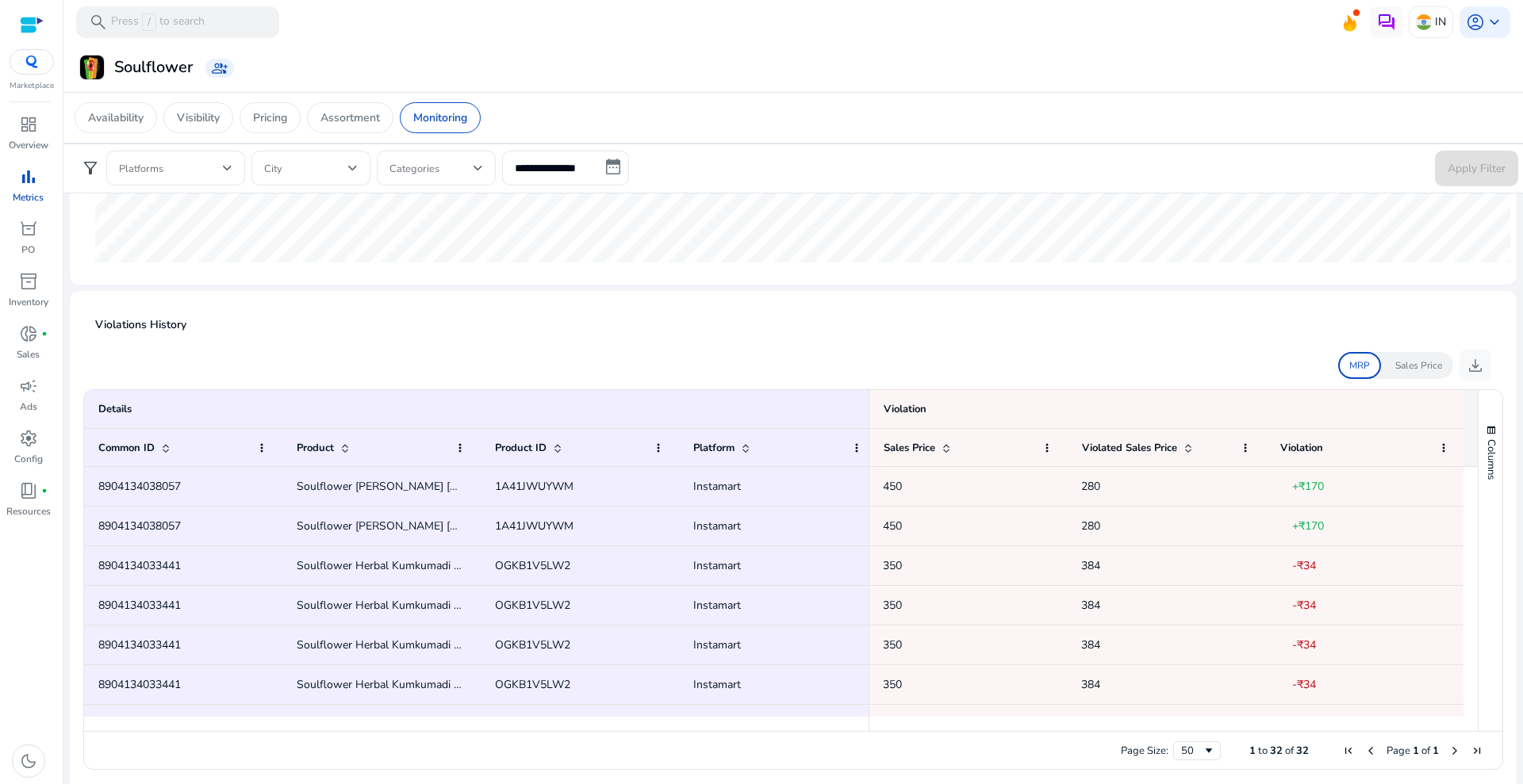
scroll to position [362, 0]
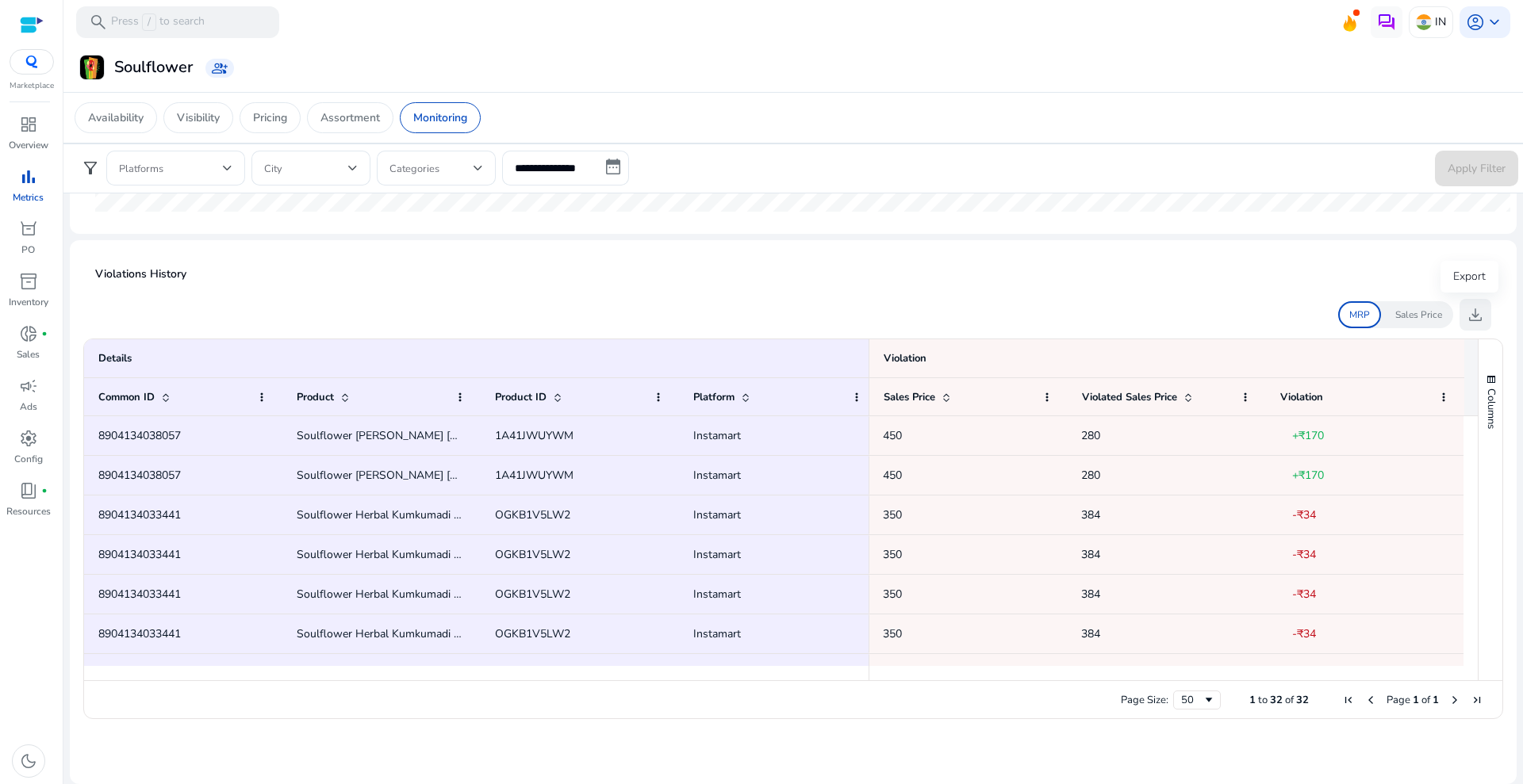
click at [1471, 311] on span "download" at bounding box center [1475, 315] width 19 height 19
